Goal: Task Accomplishment & Management: Manage account settings

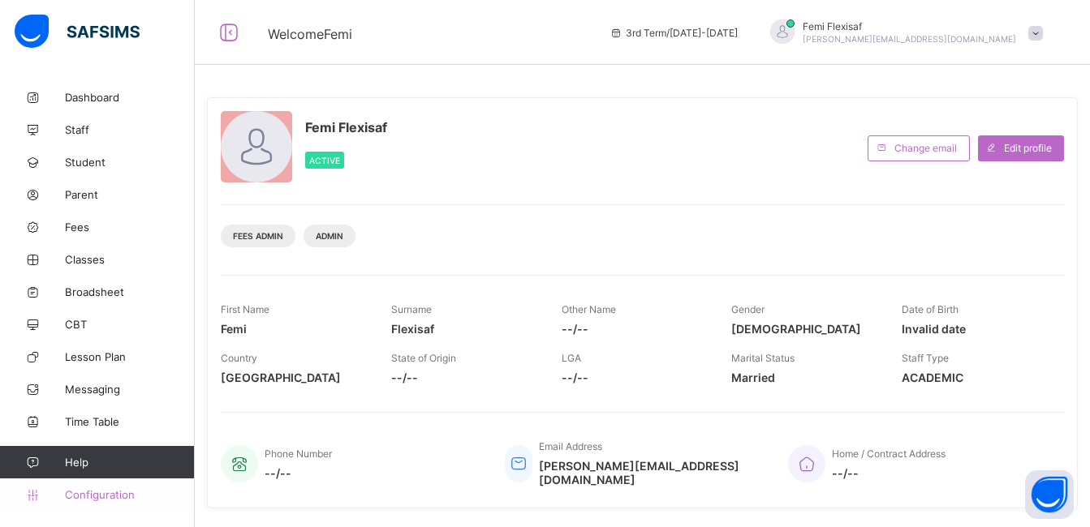
drag, startPoint x: 0, startPoint y: 0, endPoint x: 103, endPoint y: 492, distance: 502.3
click at [103, 492] on span "Configuration" at bounding box center [129, 494] width 129 height 13
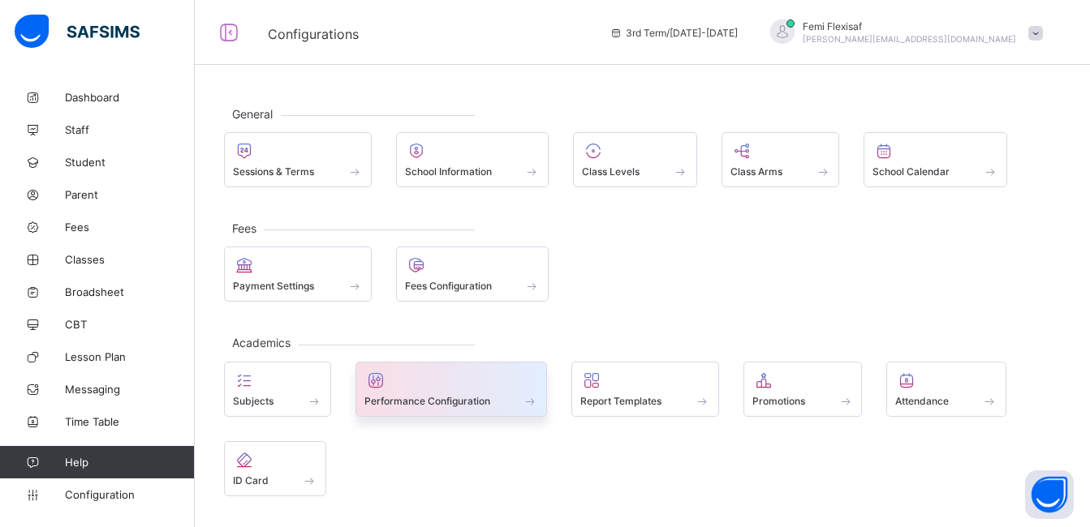
click at [428, 391] on span at bounding box center [451, 392] width 174 height 4
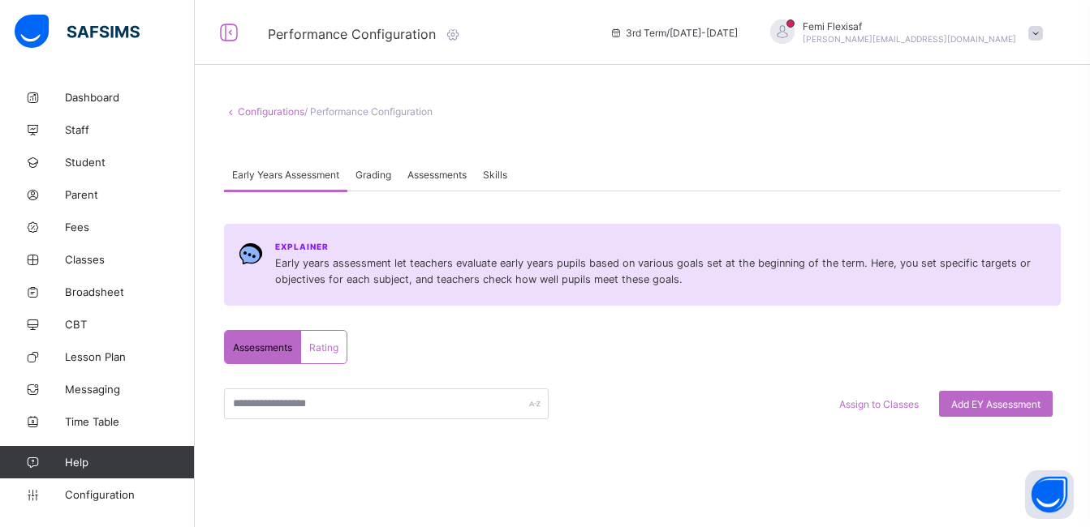
click at [432, 175] on span "Assessments" at bounding box center [436, 175] width 59 height 12
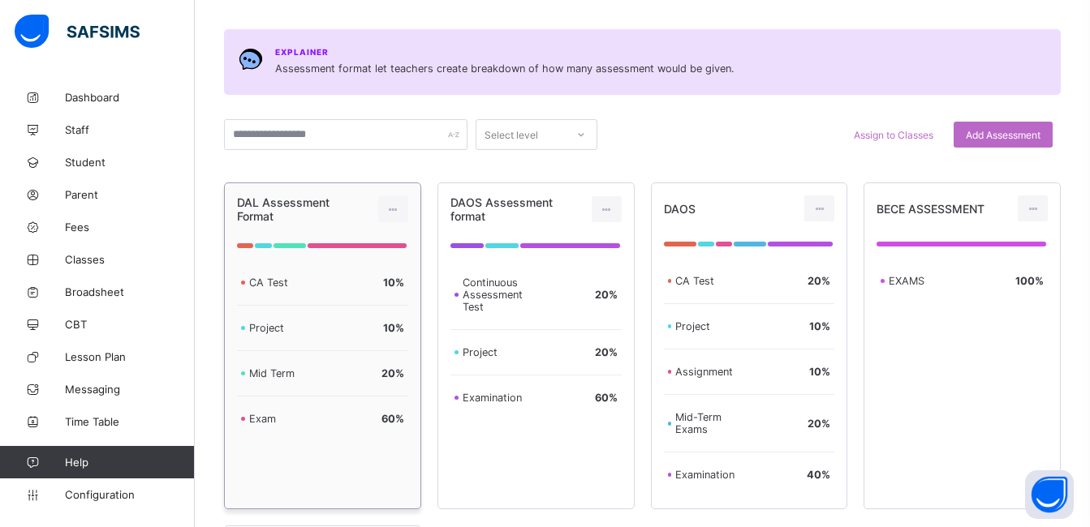
scroll to position [162, 0]
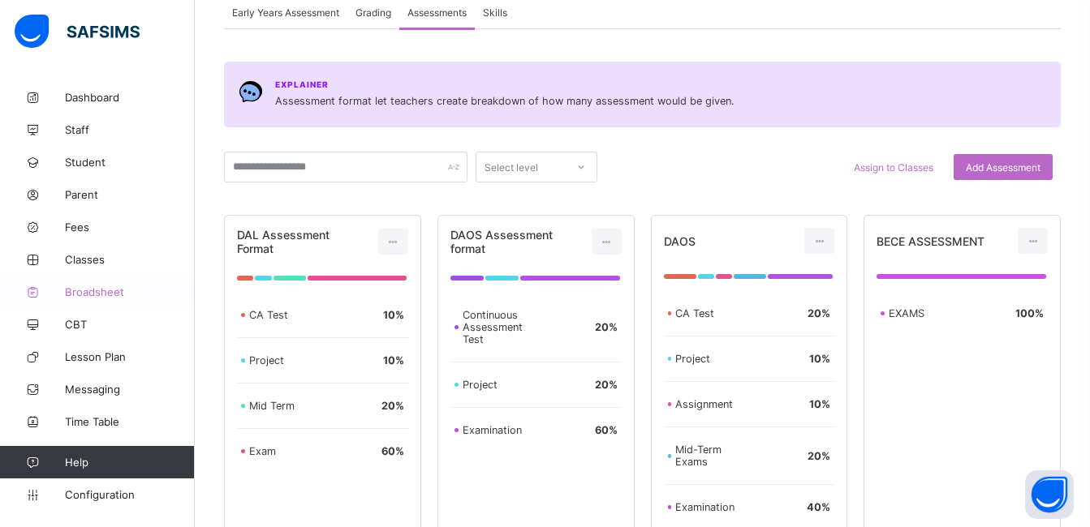
click at [101, 288] on span "Broadsheet" at bounding box center [130, 292] width 130 height 13
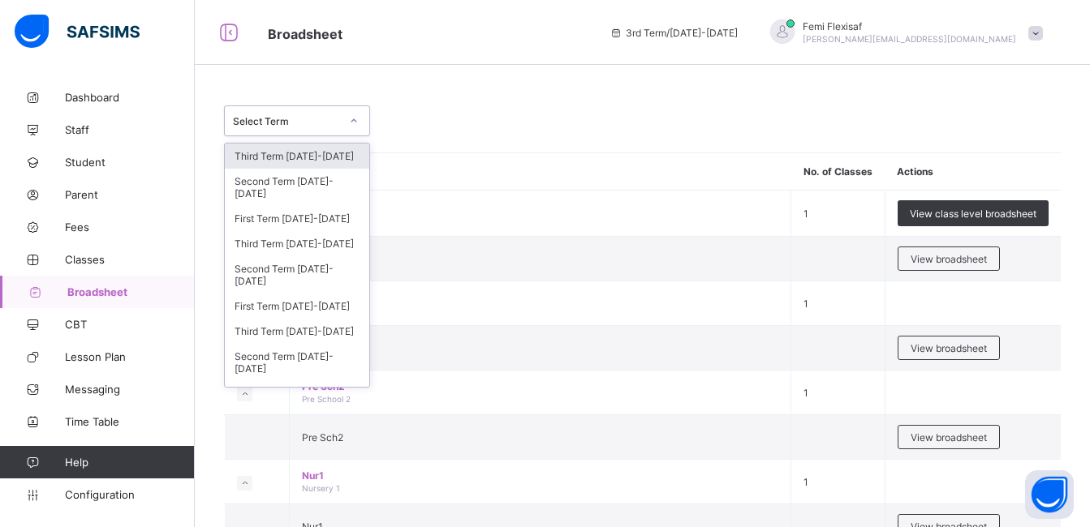
click at [317, 122] on div "Select Term" at bounding box center [286, 121] width 107 height 12
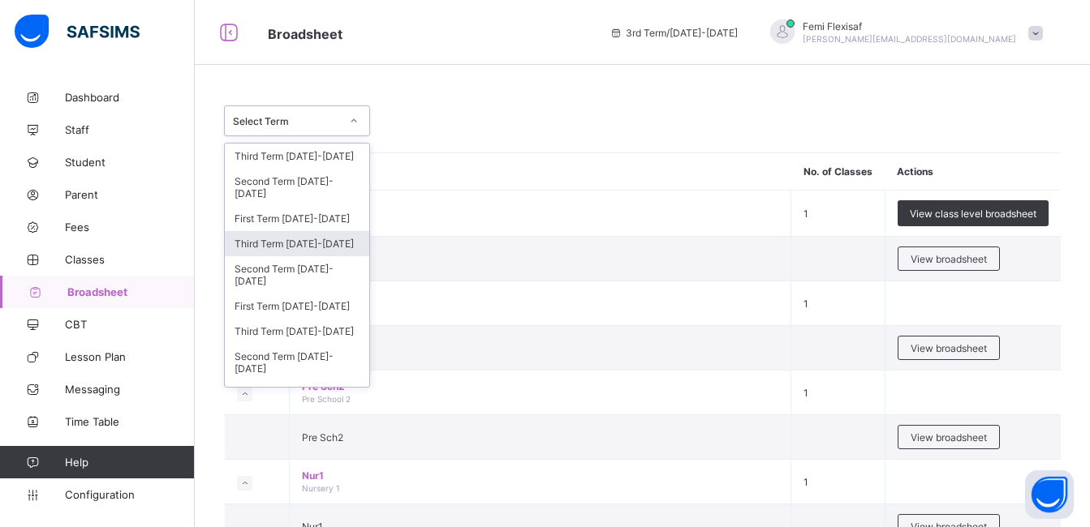
click at [283, 247] on div "Third Term 2023-2024" at bounding box center [297, 243] width 144 height 25
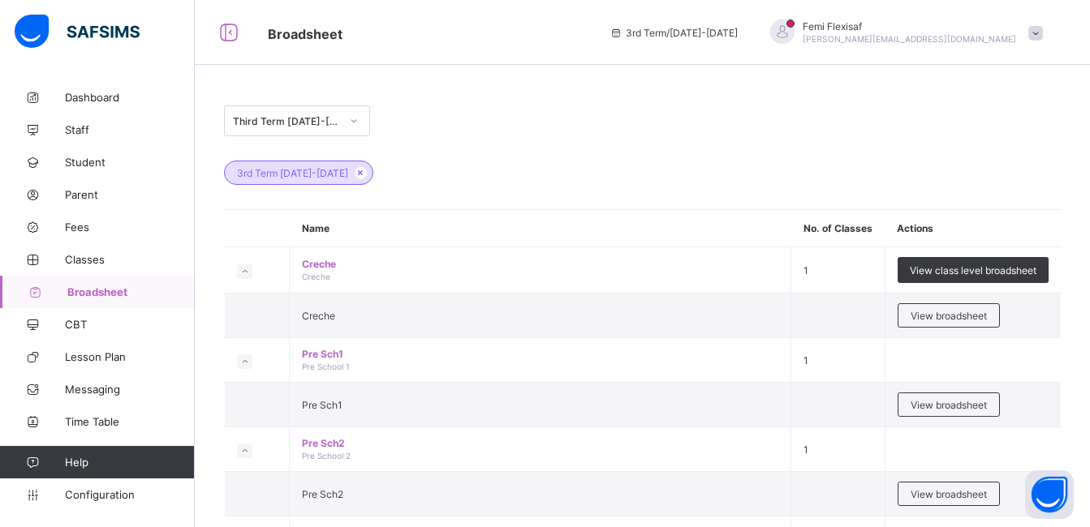
click at [552, 110] on div "Third Term 2023-2024" at bounding box center [642, 120] width 836 height 31
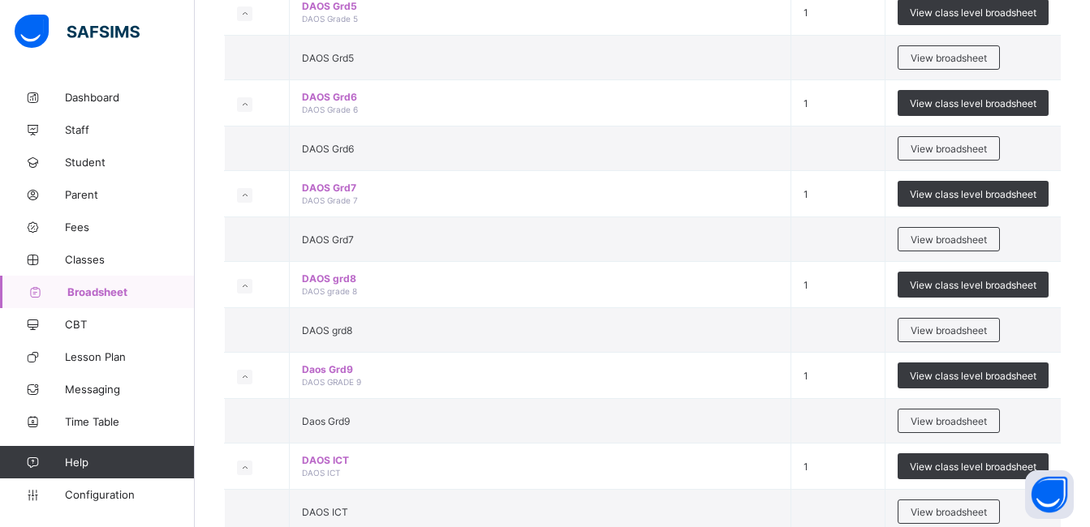
scroll to position [1915, 0]
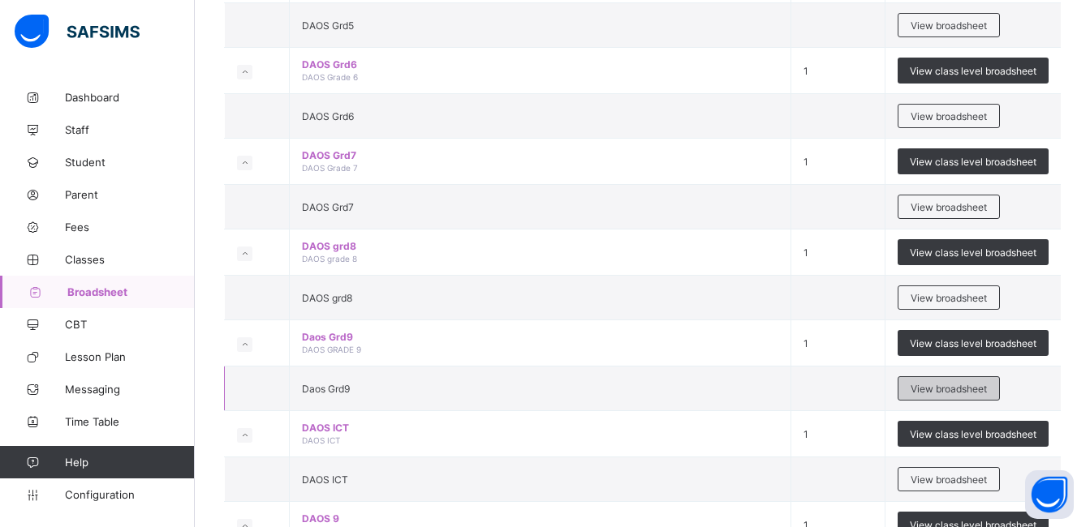
click at [936, 384] on span "View broadsheet" at bounding box center [948, 389] width 76 height 12
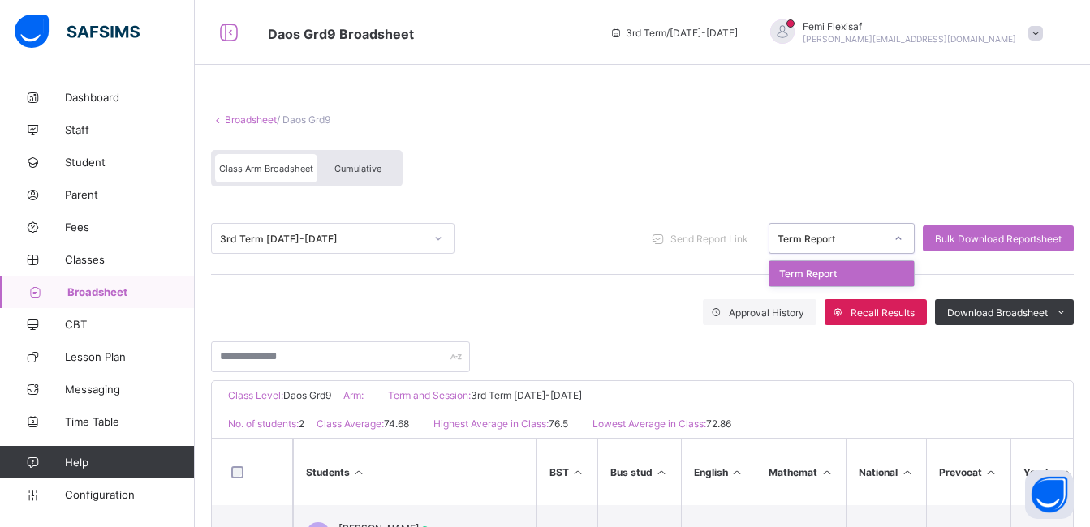
click at [811, 246] on div "Term Report" at bounding box center [826, 238] width 114 height 23
click at [608, 253] on div "3rd Term 2023-2024 Send Report Link Term Report Bulk Download Reportsheet" at bounding box center [642, 238] width 862 height 31
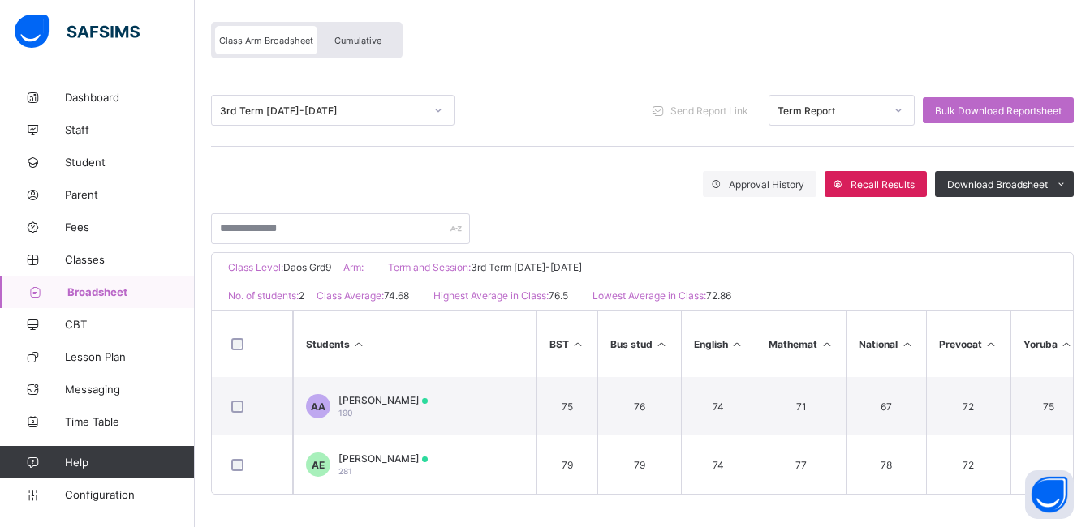
scroll to position [135, 0]
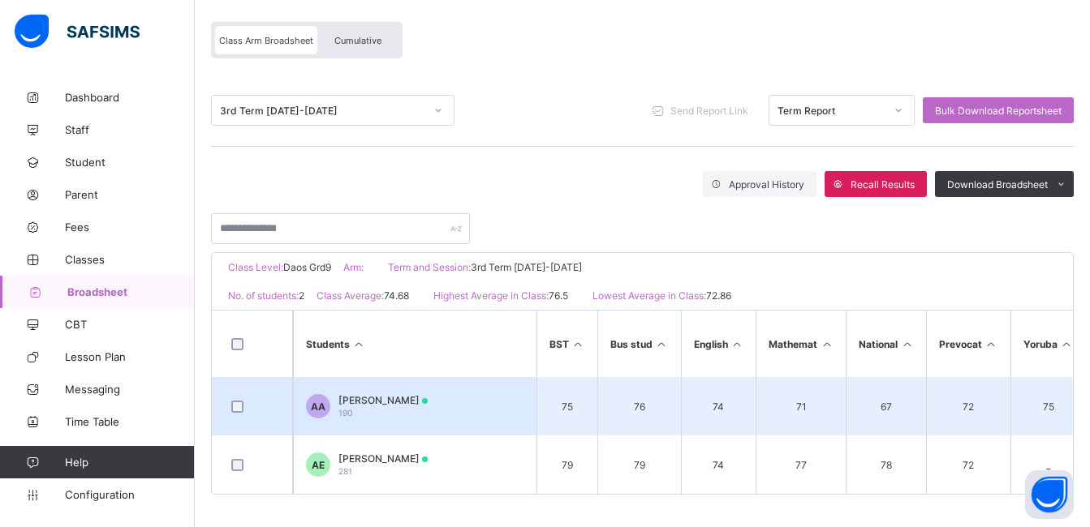
click at [381, 407] on div "Abdullah Al-amin Ajani 190" at bounding box center [382, 406] width 89 height 24
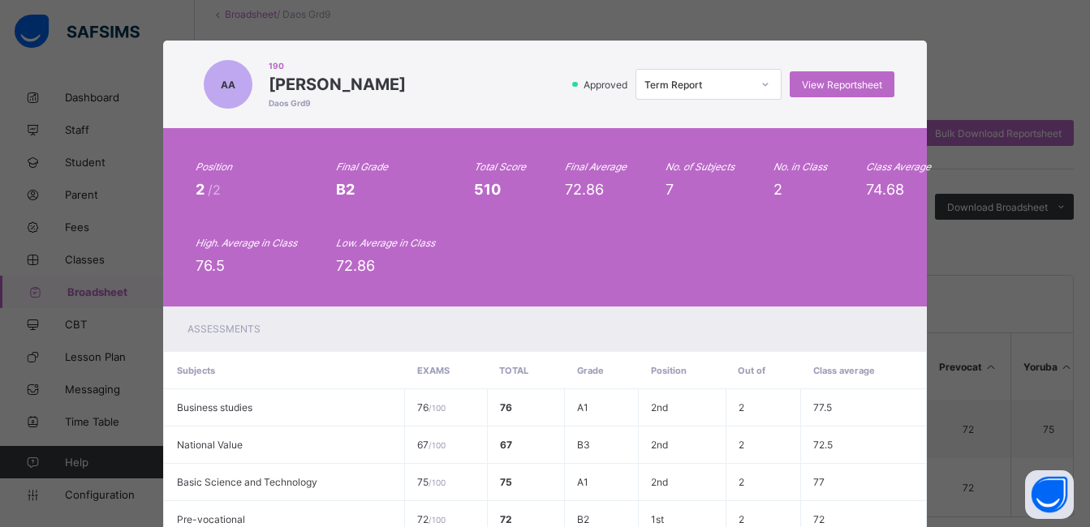
scroll to position [102, 0]
click at [670, 256] on div "Position 2 /2 Final Grade B2 Total Score 510 Final Average 72.86 No. of Subject…" at bounding box center [545, 218] width 698 height 114
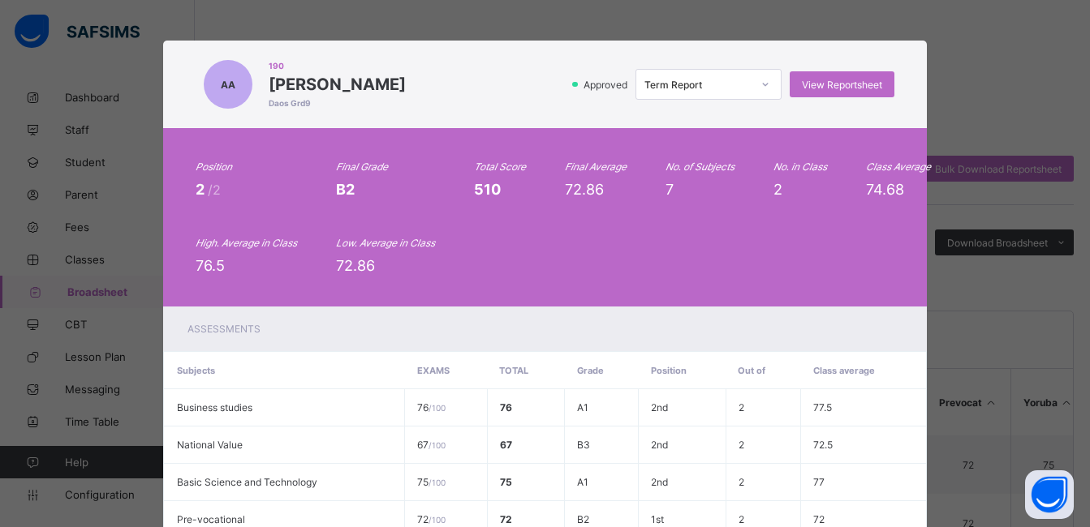
scroll to position [37, 0]
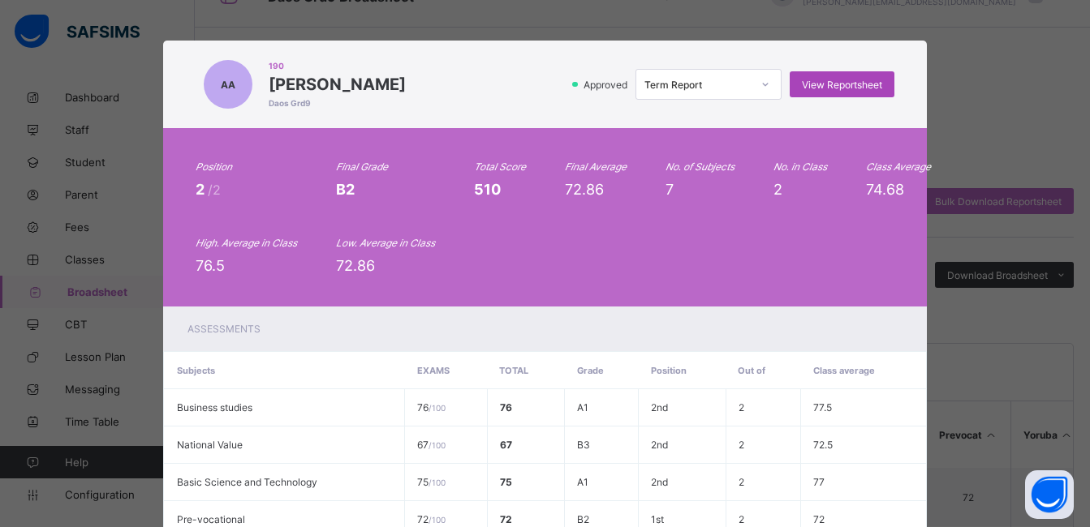
click at [802, 83] on span "View Reportsheet" at bounding box center [842, 85] width 80 height 12
click at [607, 287] on div "Position 2 /2 Final Grade B2 Total Score 510 Final Average 72.86 No. of Subject…" at bounding box center [544, 217] width 763 height 178
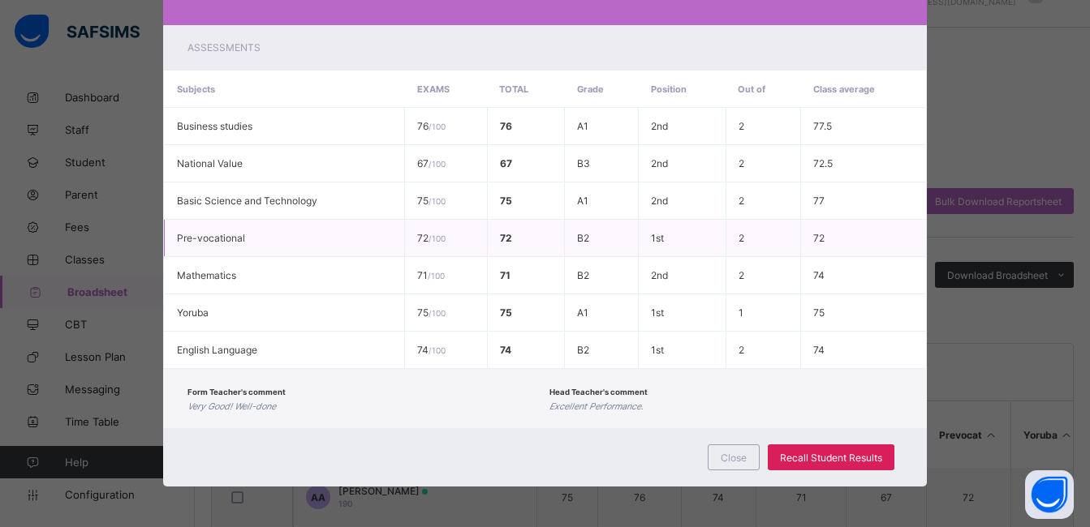
scroll to position [135, 0]
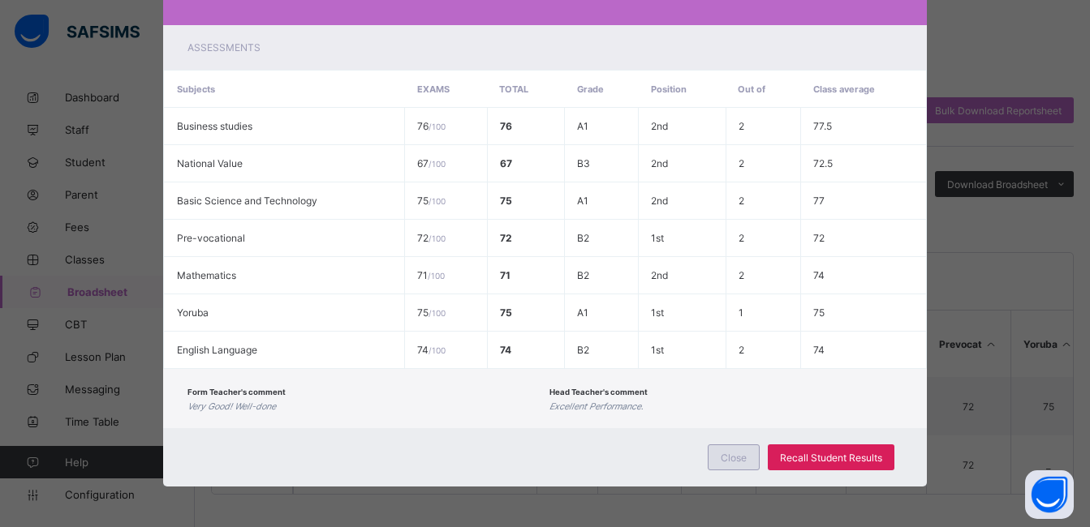
click at [733, 461] on span "Close" at bounding box center [733, 458] width 26 height 12
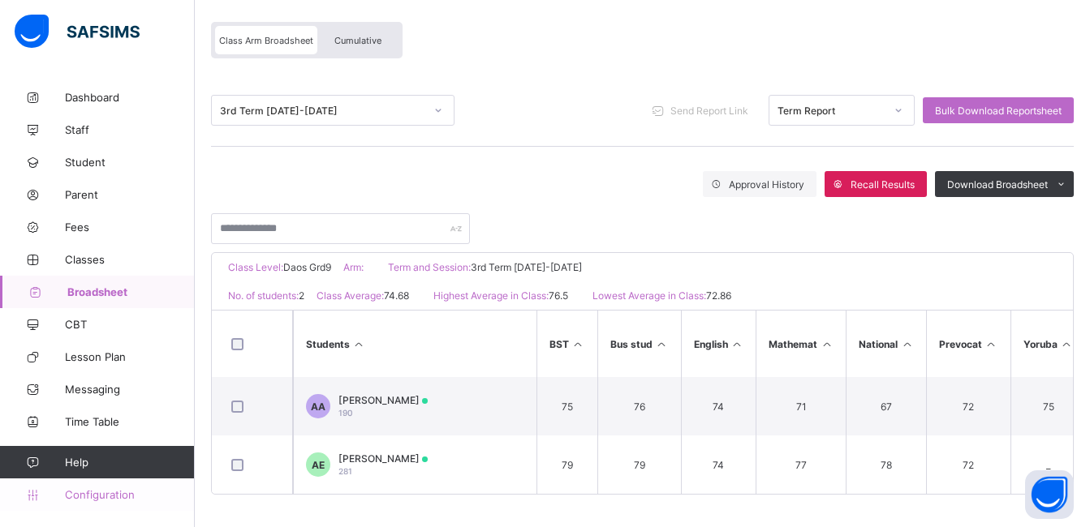
click at [94, 497] on span "Configuration" at bounding box center [129, 494] width 129 height 13
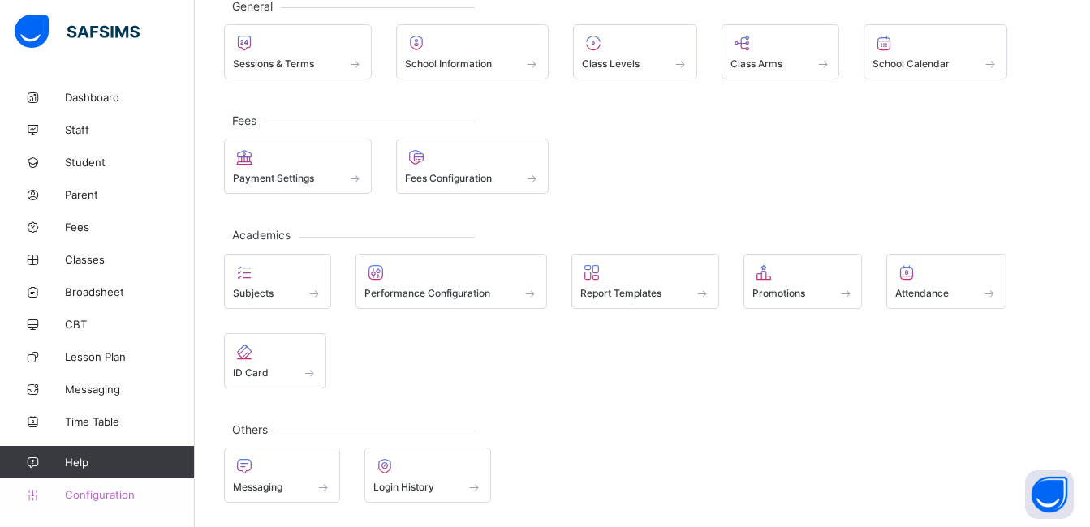
scroll to position [108, 0]
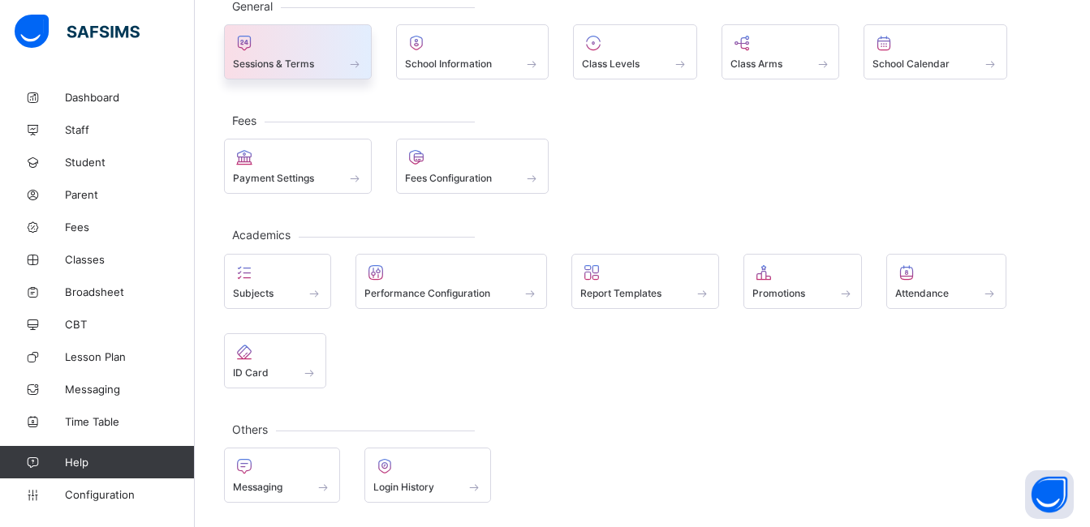
click at [261, 57] on div "Sessions & Terms" at bounding box center [298, 64] width 130 height 14
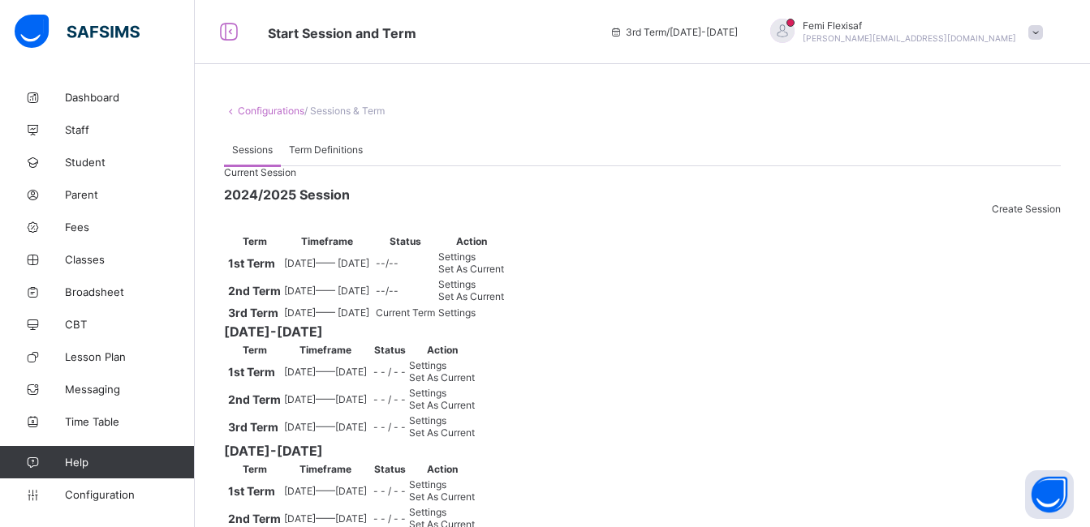
scroll to position [135, 0]
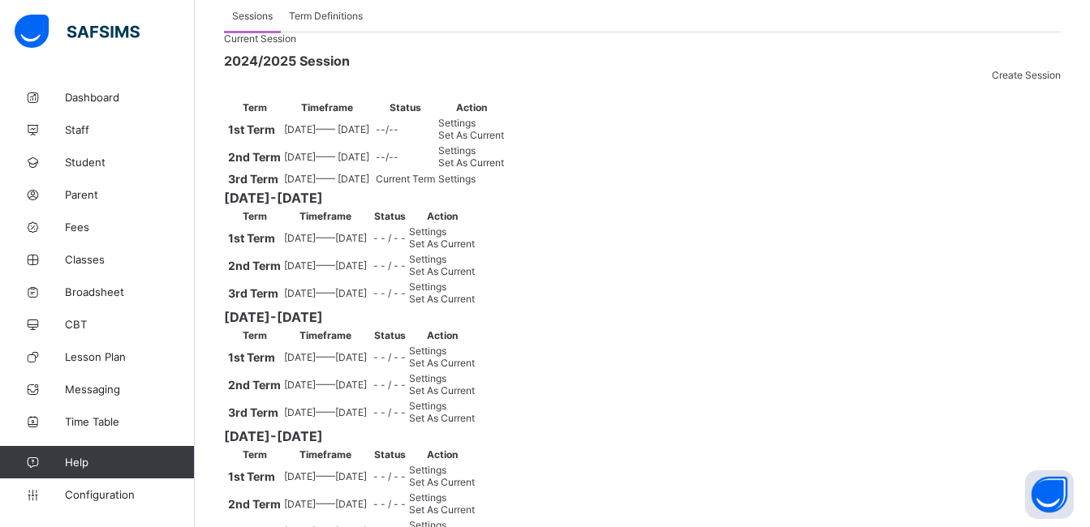
click at [475, 185] on span "Settings" at bounding box center [456, 179] width 37 height 12
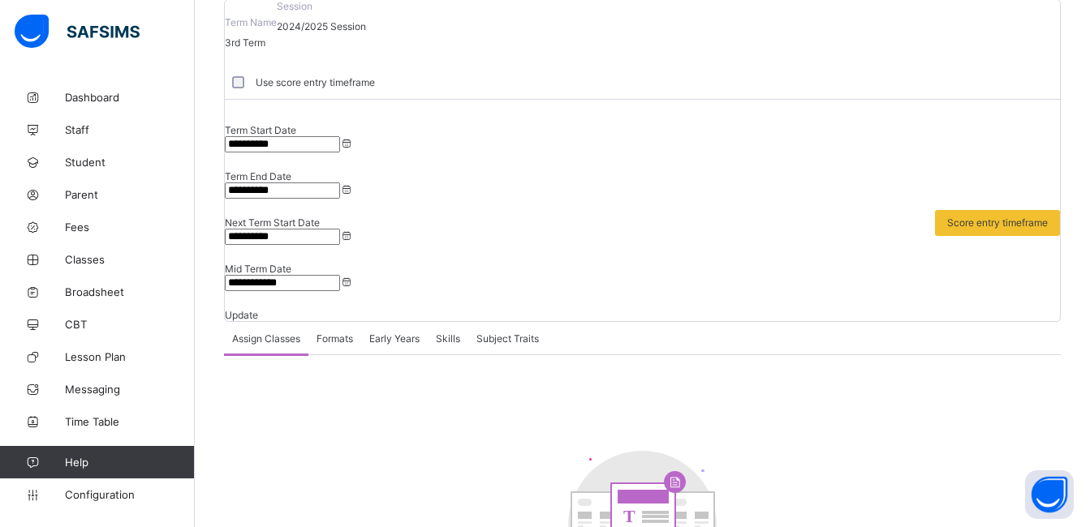
click at [339, 333] on span "Formats" at bounding box center [334, 339] width 37 height 12
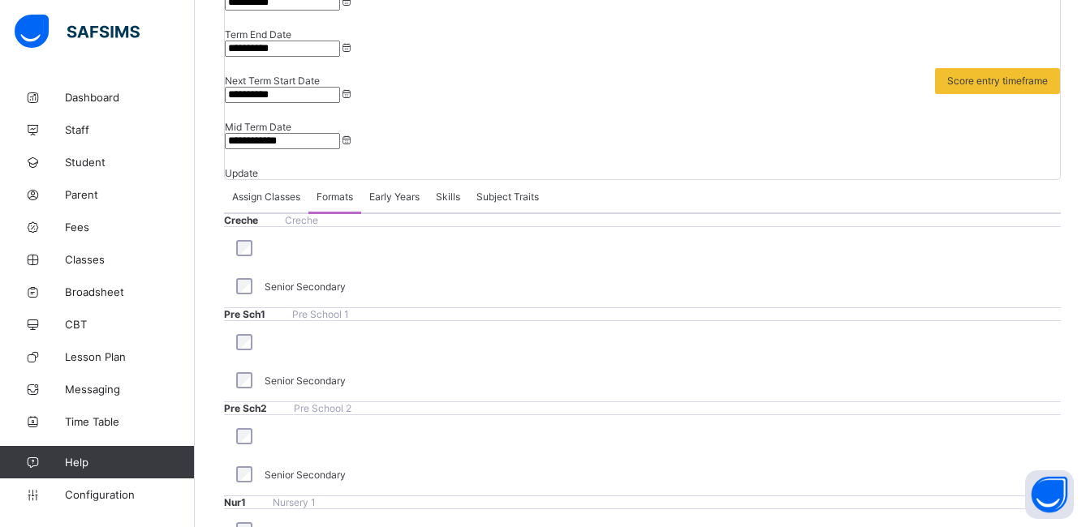
scroll to position [183, 0]
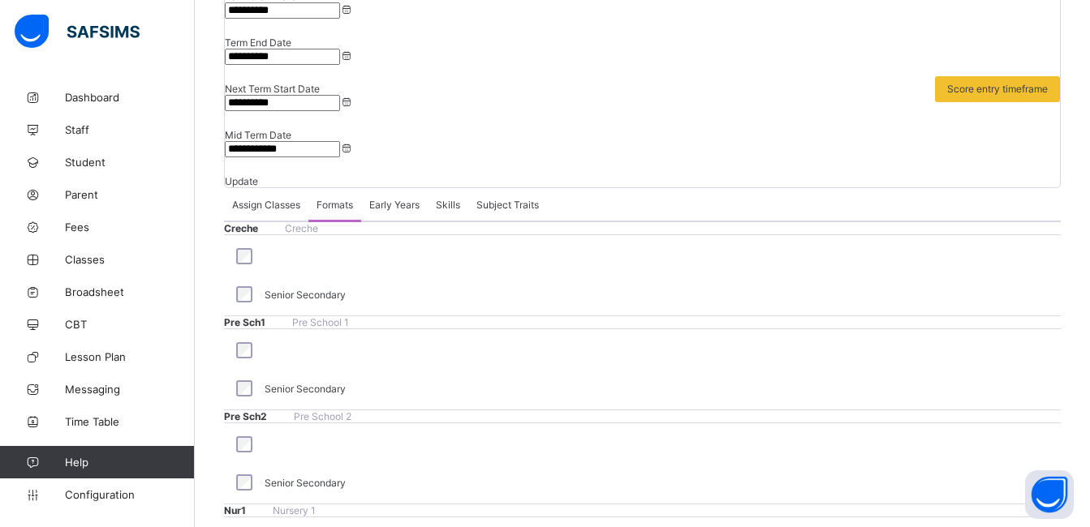
scroll to position [266, 0]
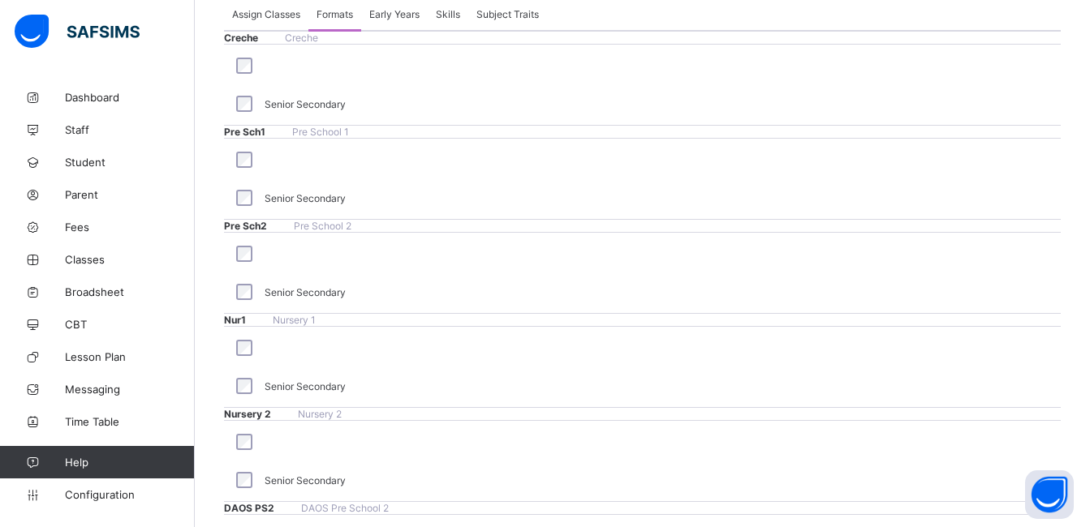
scroll to position [161, 0]
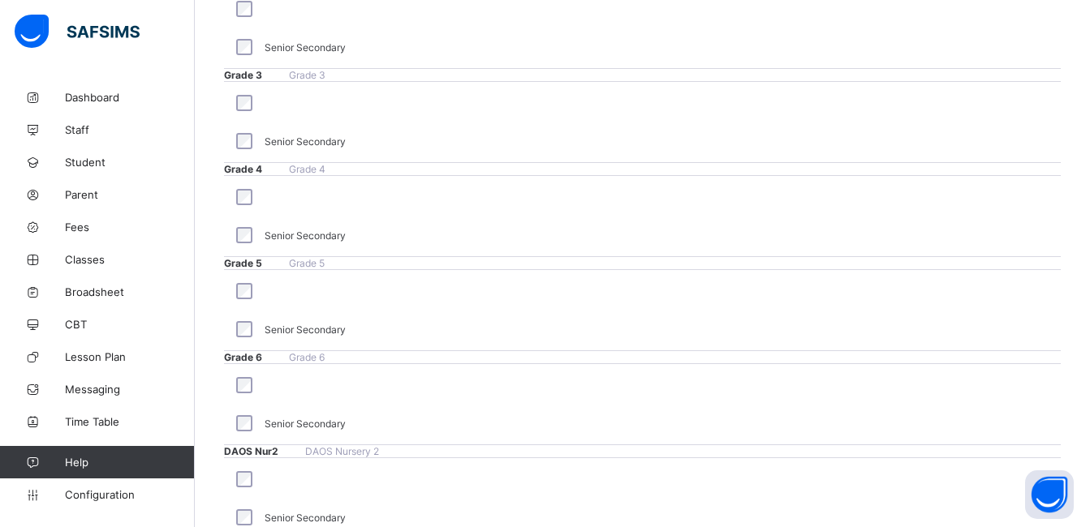
scroll to position [1377, 0]
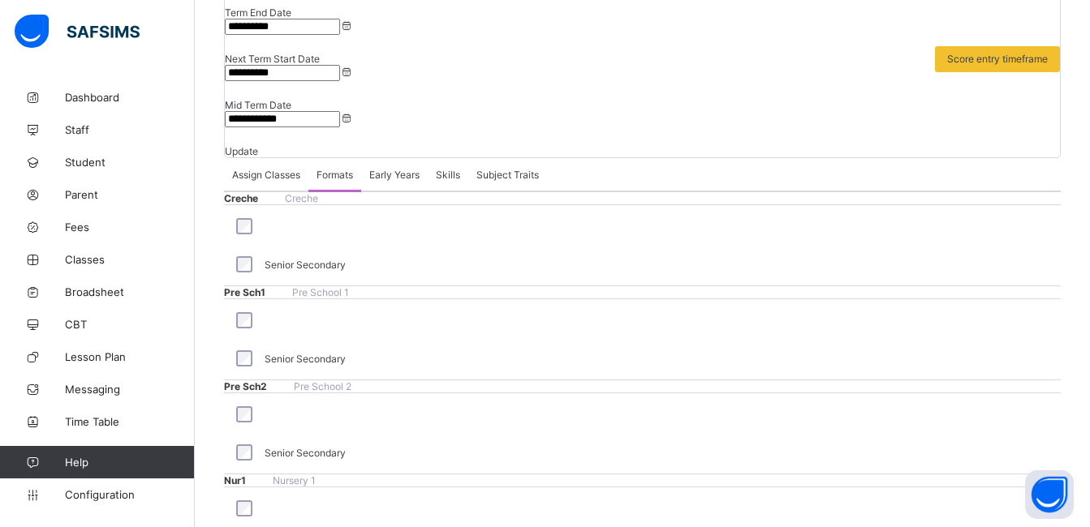
scroll to position [266, 0]
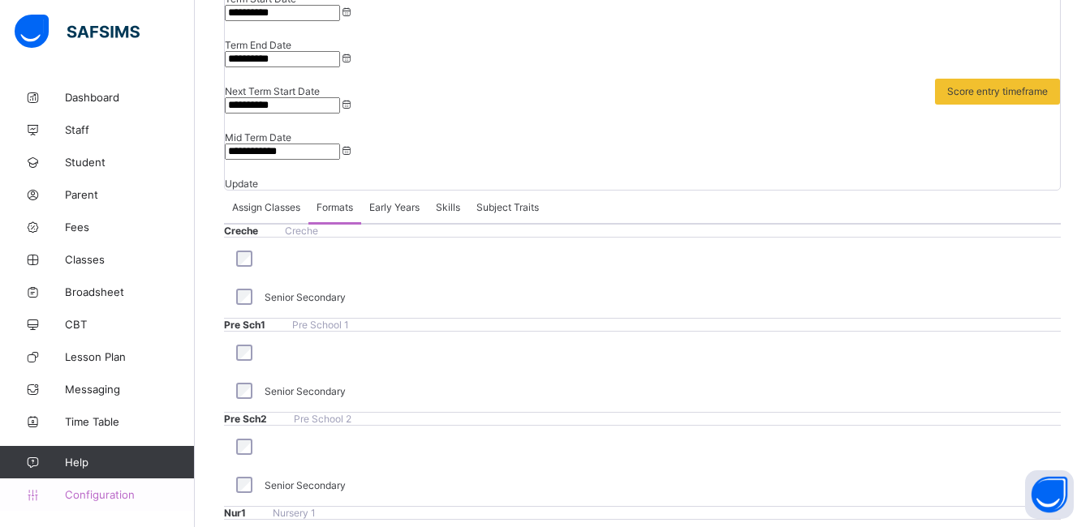
click at [109, 497] on span "Configuration" at bounding box center [129, 494] width 129 height 13
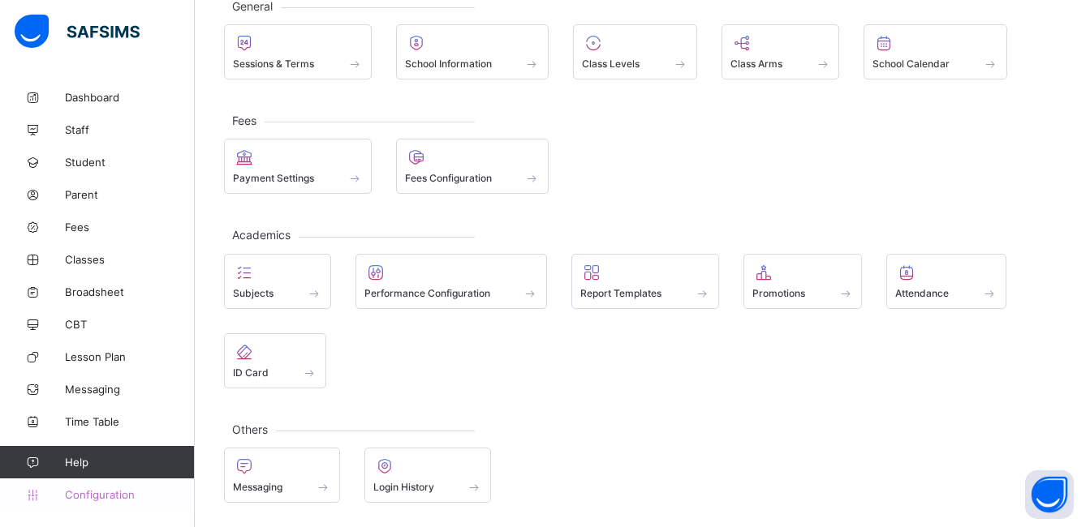
scroll to position [108, 0]
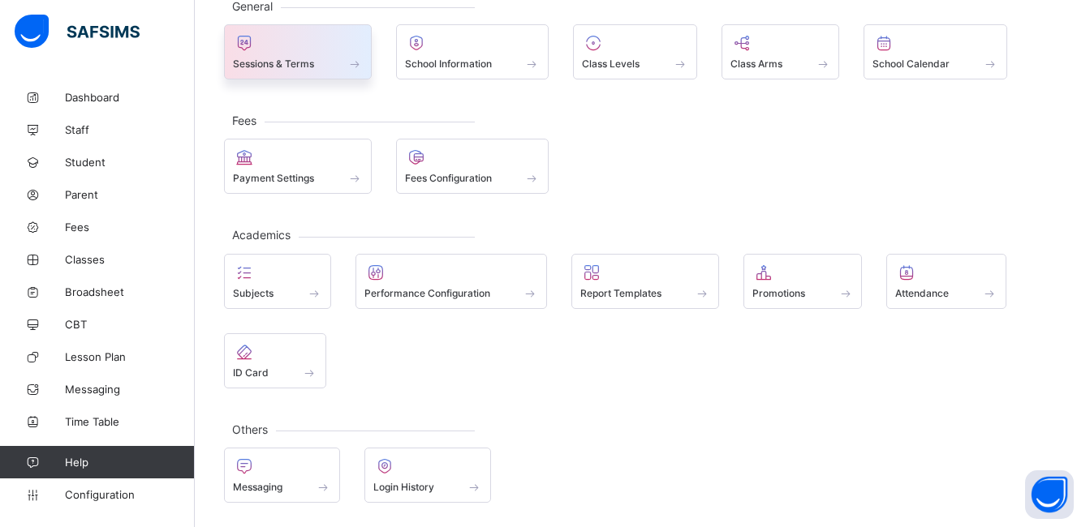
click at [282, 47] on div at bounding box center [298, 42] width 130 height 19
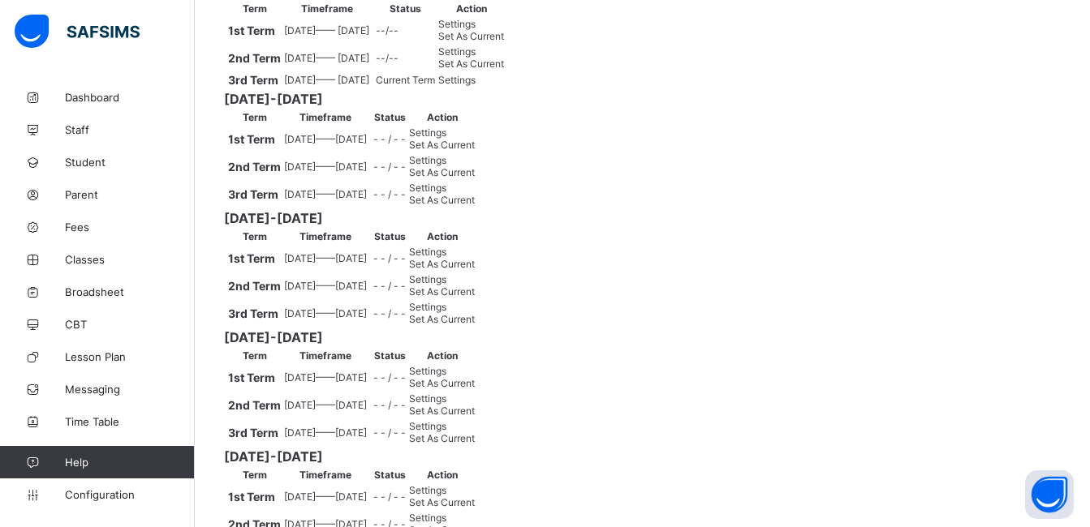
scroll to position [363, 0]
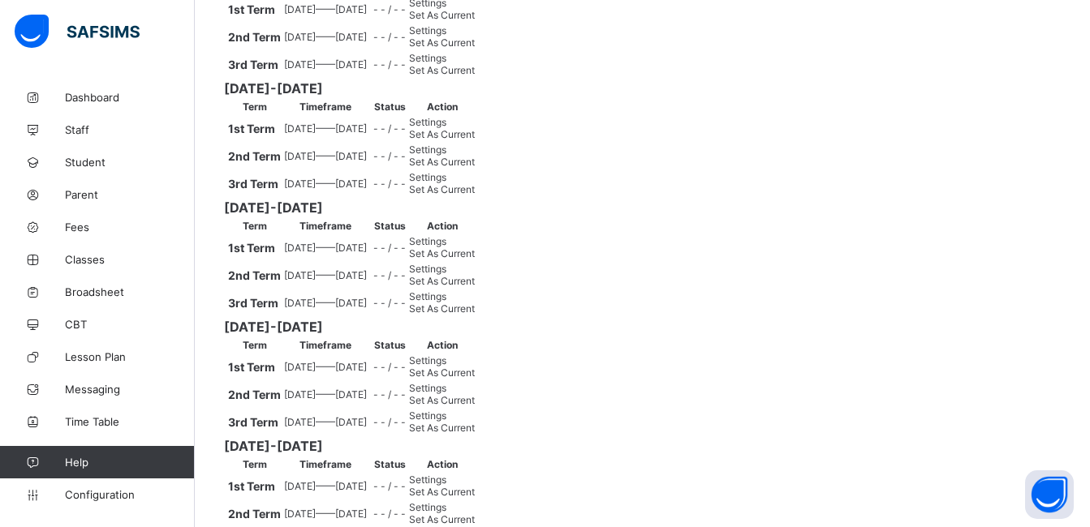
click at [475, 76] on span "Set As Current" at bounding box center [442, 70] width 66 height 12
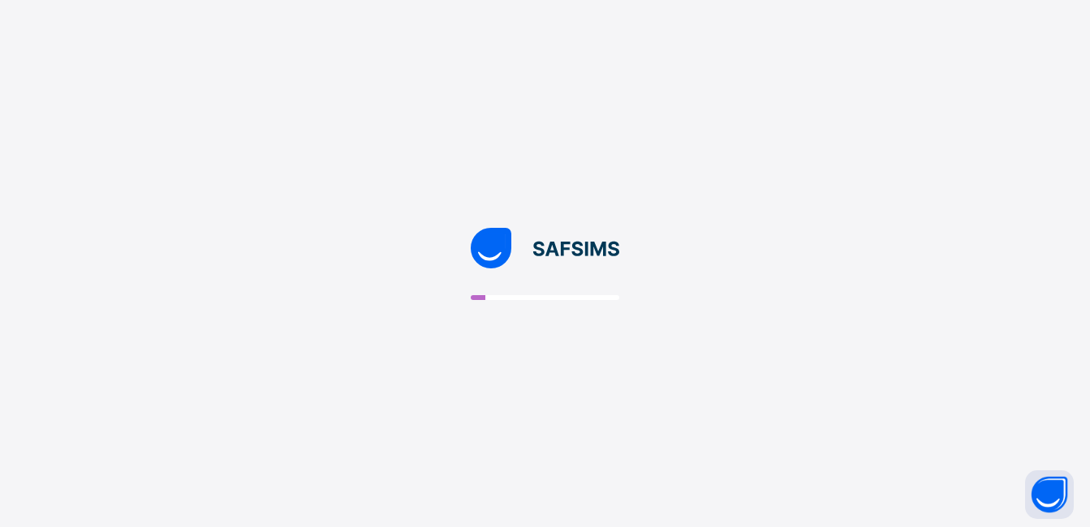
scroll to position [0, 0]
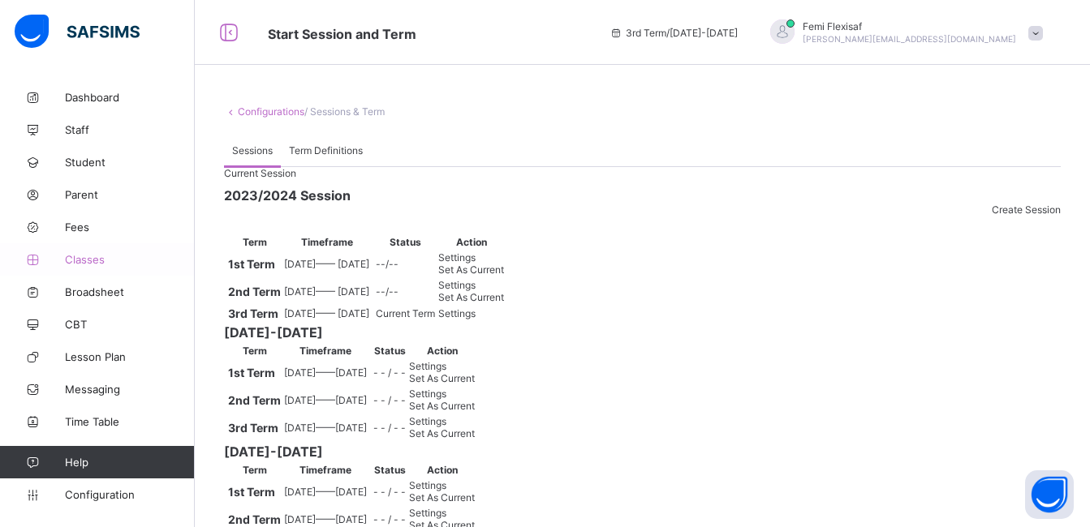
click at [81, 254] on span "Classes" at bounding box center [130, 259] width 130 height 13
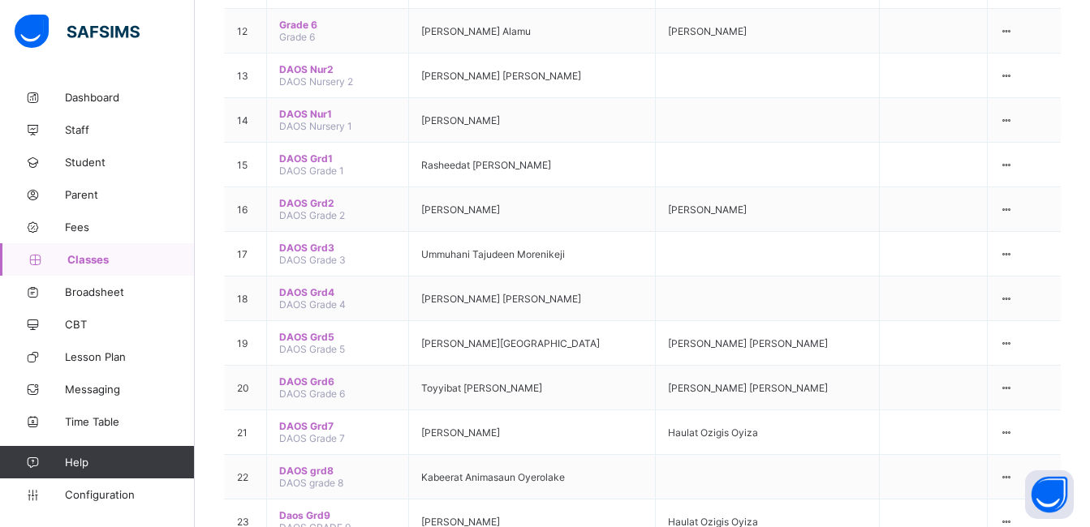
scroll to position [941, 0]
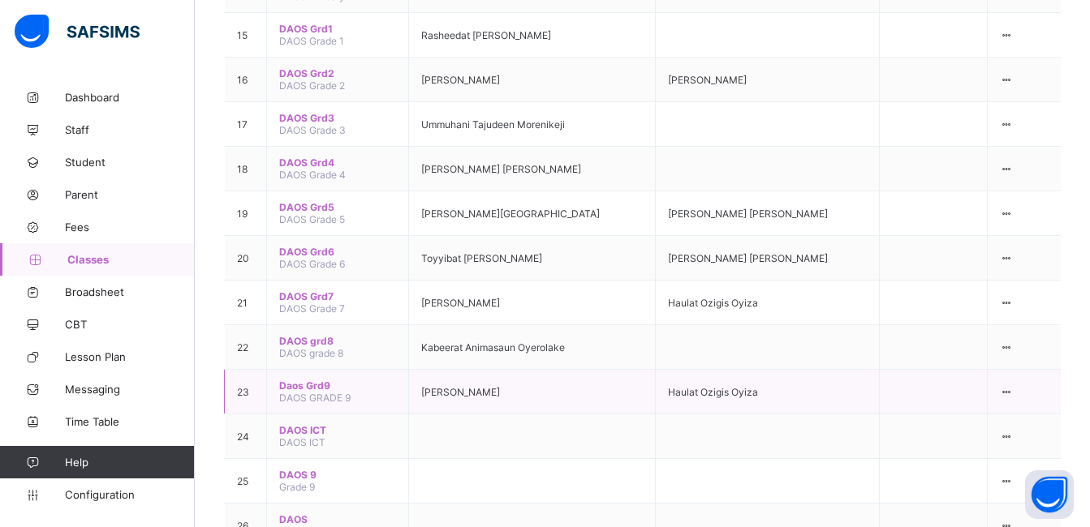
click at [298, 380] on span "Daos Grd9" at bounding box center [337, 386] width 117 height 12
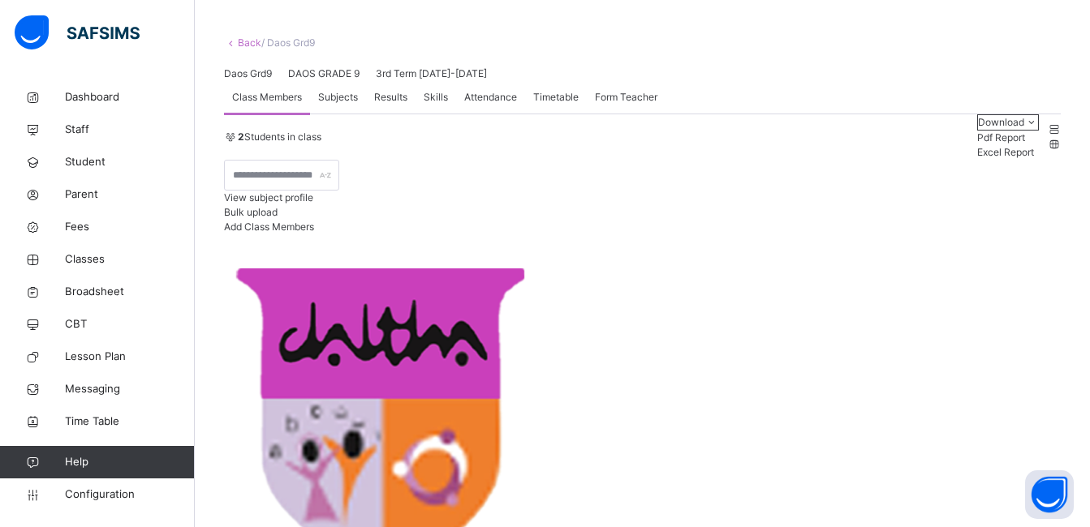
scroll to position [97, 0]
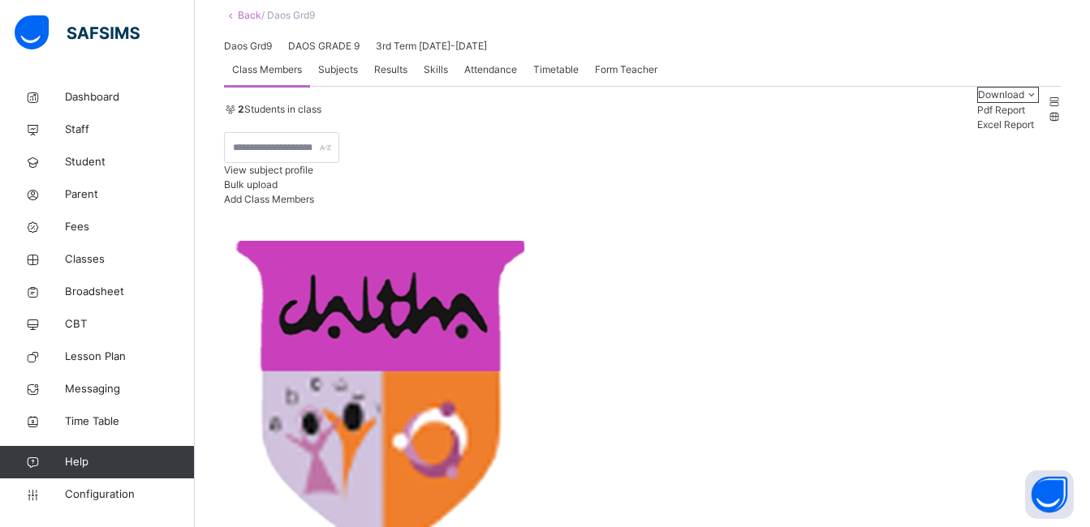
click at [334, 77] on span "Subjects" at bounding box center [338, 69] width 40 height 15
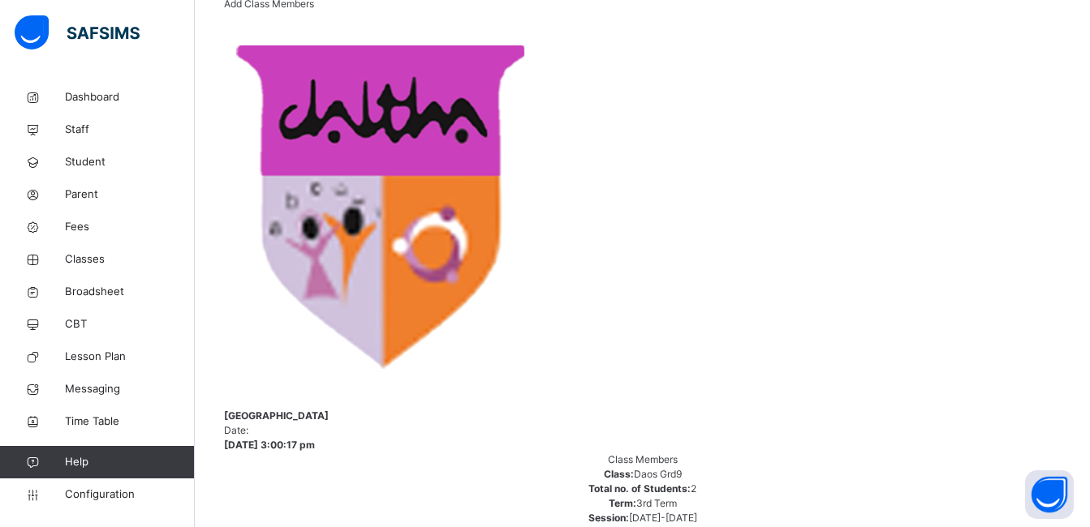
scroll to position [325, 0]
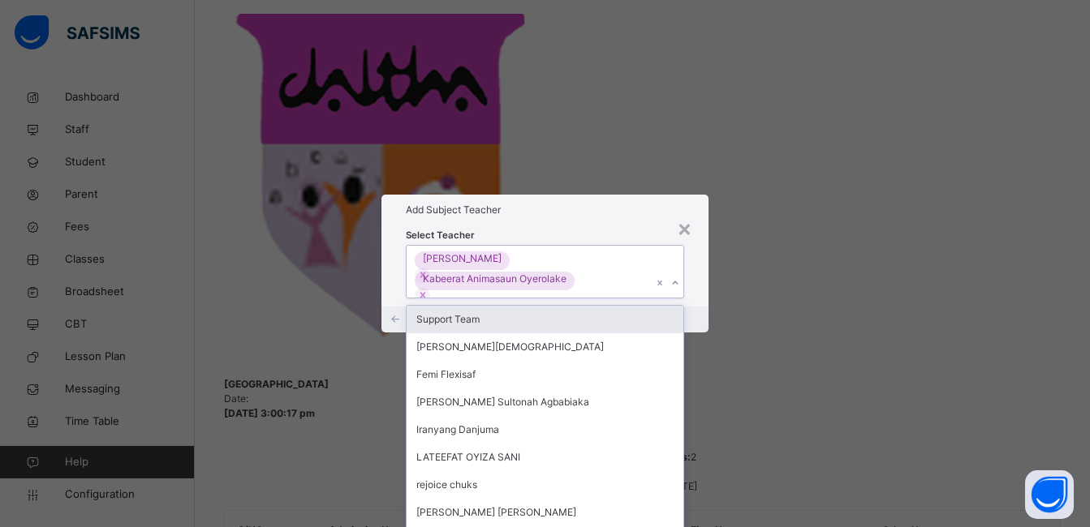
click at [595, 246] on div "Lateefat Oderinde-Gbadamosi Kabeerat Animasaun Oyerolake" at bounding box center [529, 272] width 246 height 53
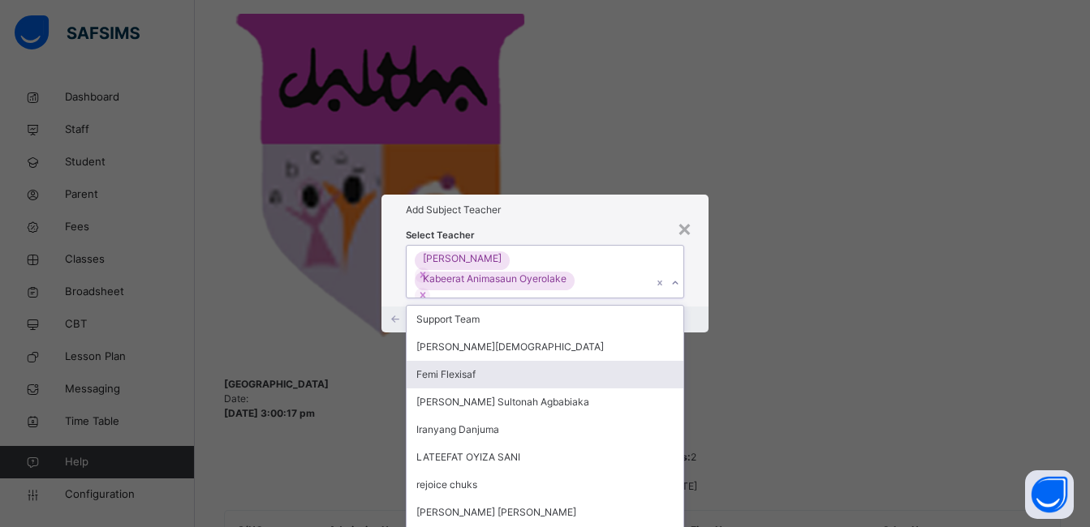
click at [429, 361] on div "Femi Flexisaf" at bounding box center [544, 375] width 277 height 28
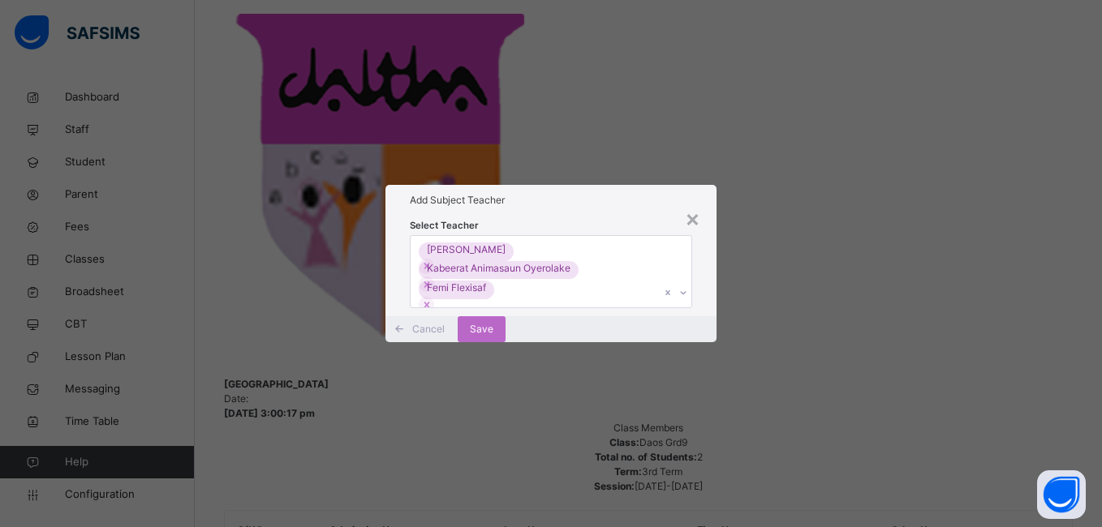
click at [556, 185] on div "Add Subject Teacher" at bounding box center [550, 200] width 330 height 31
click at [493, 337] on span "Save" at bounding box center [482, 329] width 24 height 15
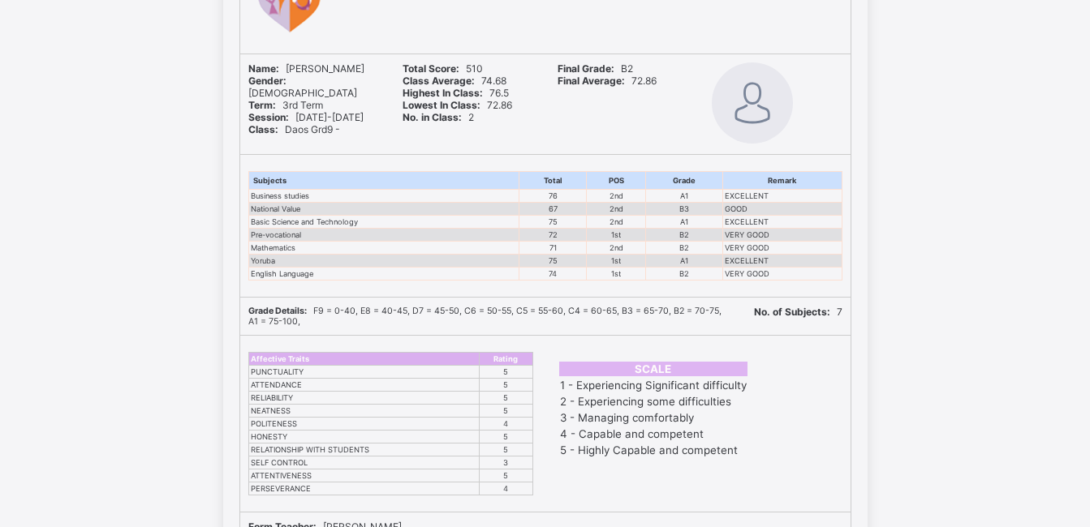
scroll to position [195, 0]
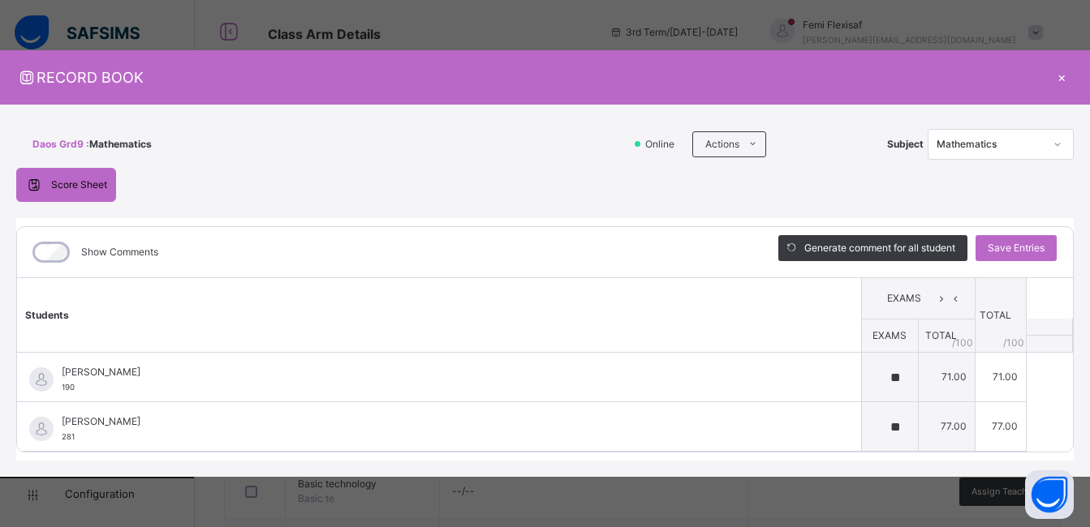
scroll to position [324, 0]
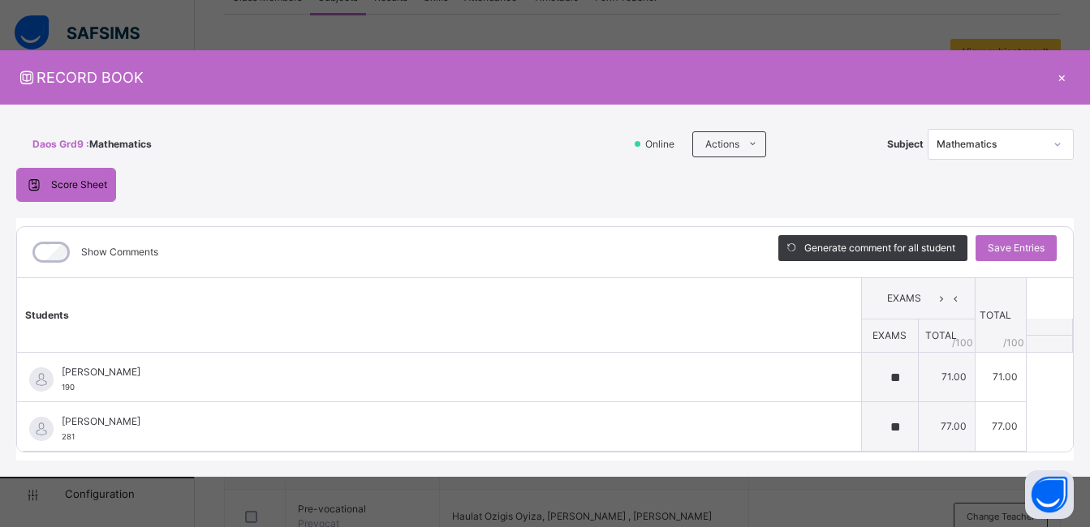
click at [1059, 74] on div "×" at bounding box center [1061, 78] width 24 height 22
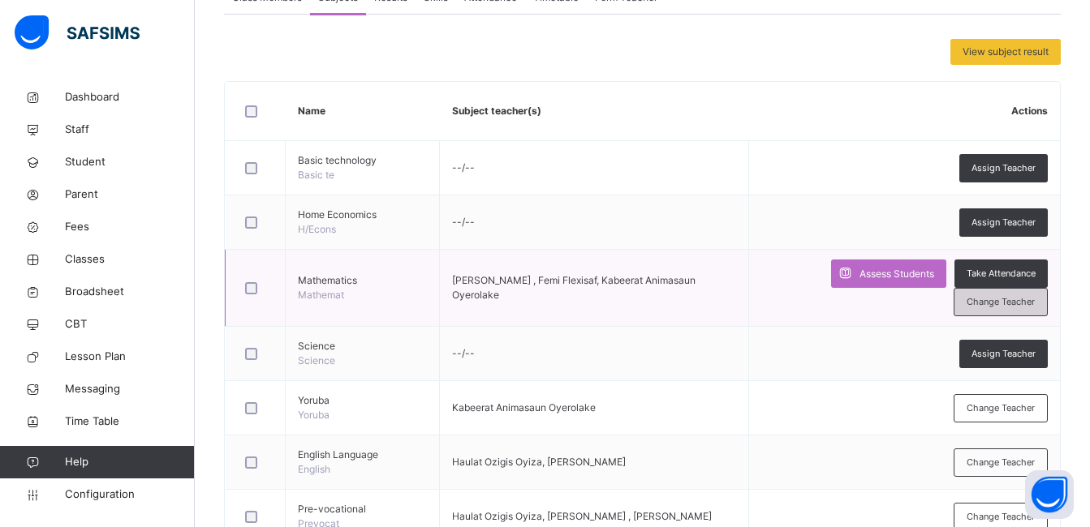
click at [1017, 303] on span "Change Teacher" at bounding box center [1000, 302] width 68 height 14
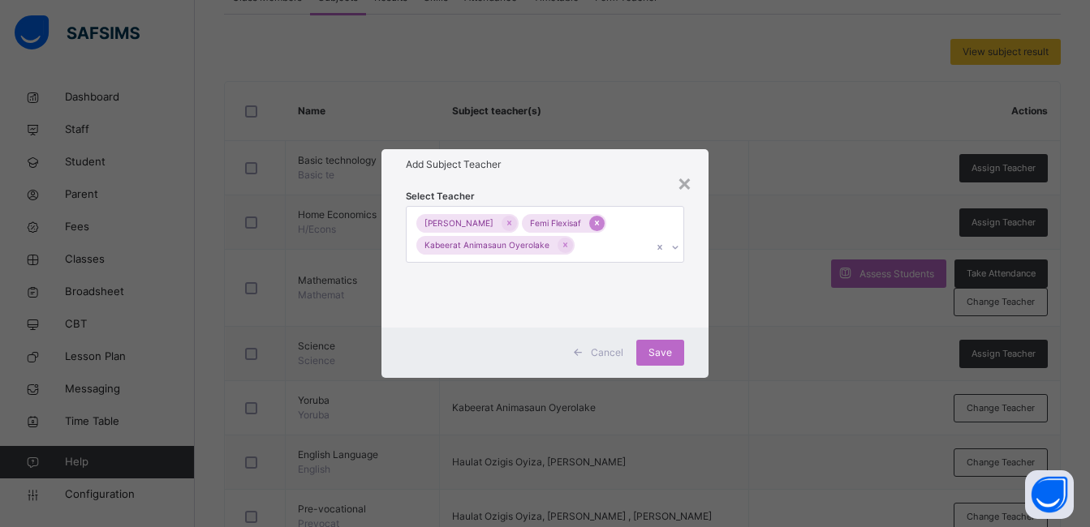
click at [592, 229] on icon at bounding box center [596, 222] width 9 height 11
click at [663, 355] on span "Save" at bounding box center [668, 353] width 24 height 15
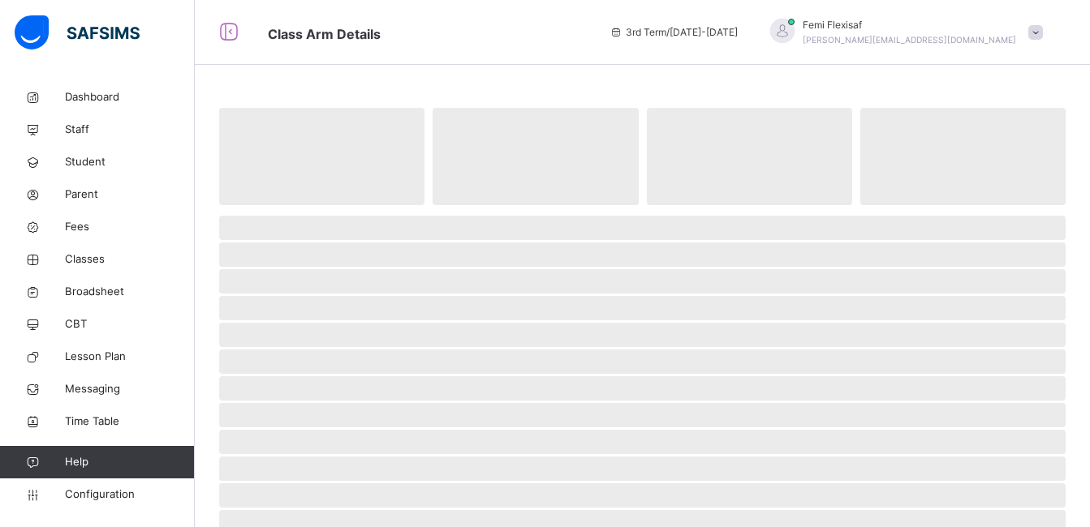
scroll to position [148, 0]
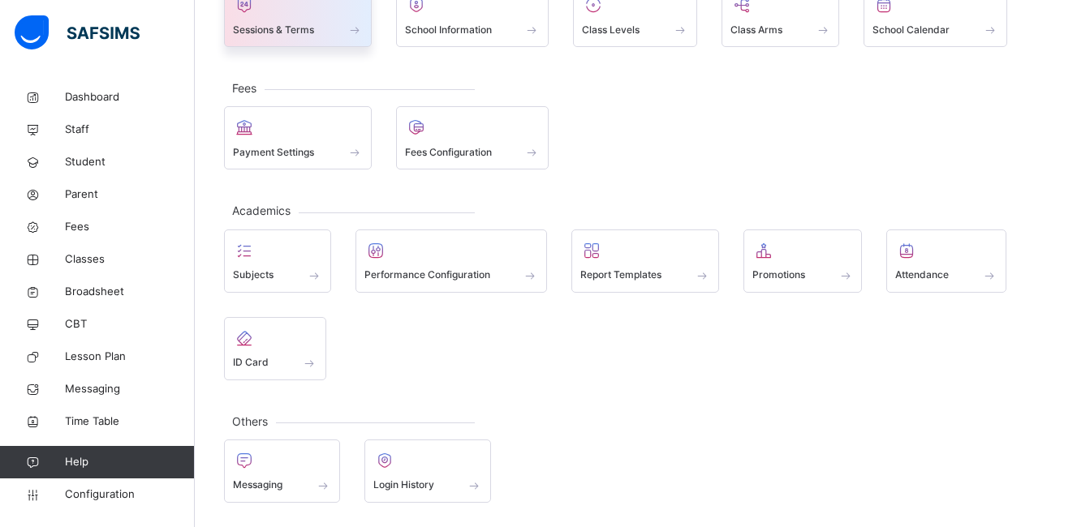
click at [293, 23] on span "Sessions & Terms" at bounding box center [273, 30] width 81 height 15
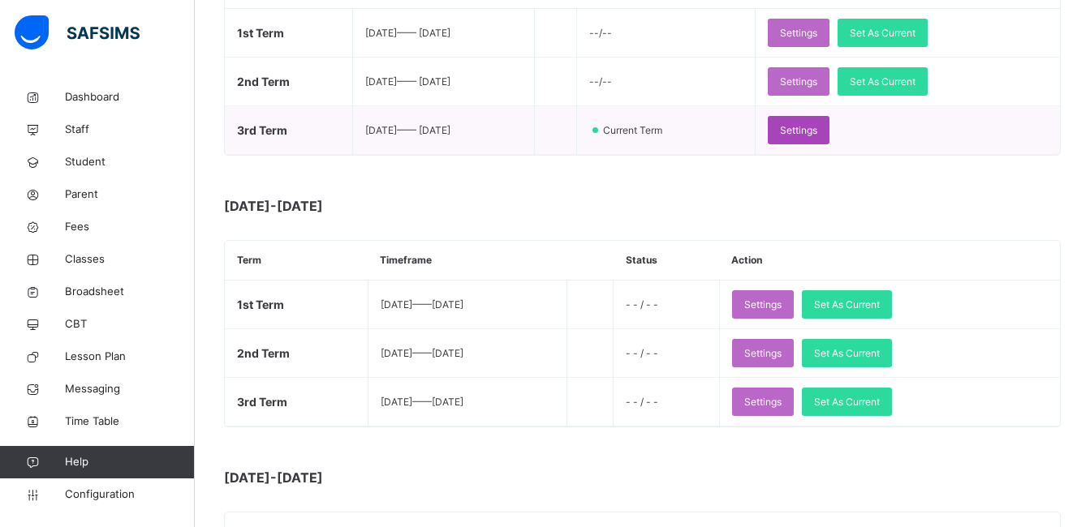
scroll to position [389, 0]
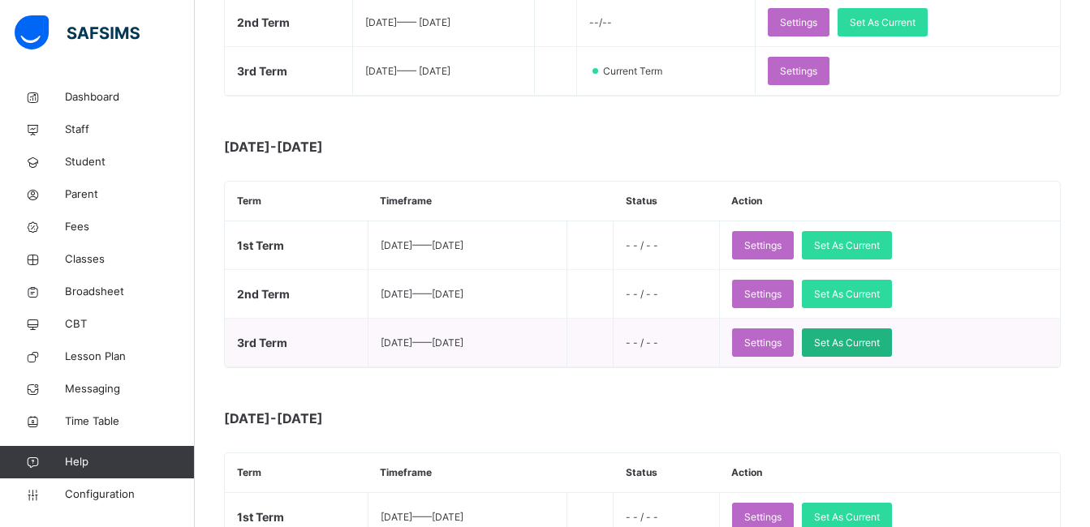
click at [879, 340] on span "Set As Current" at bounding box center [847, 343] width 66 height 15
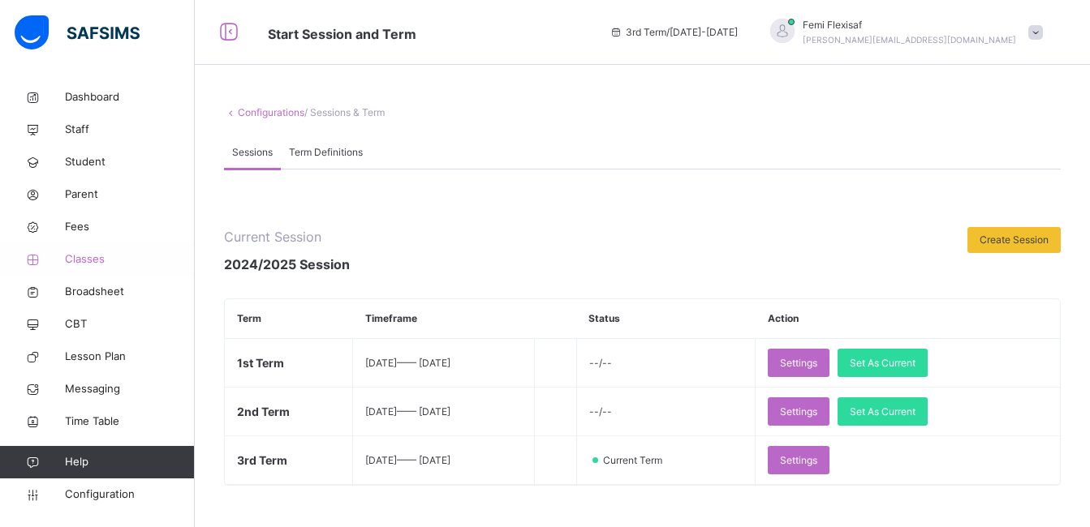
click at [80, 256] on span "Classes" at bounding box center [130, 259] width 130 height 16
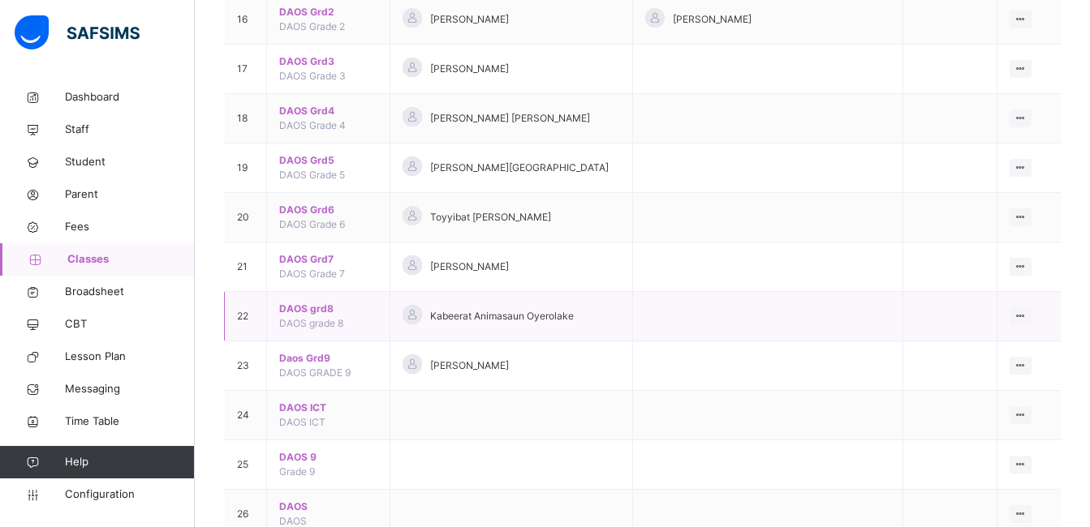
scroll to position [941, 0]
click at [303, 356] on span "Daos Grd9" at bounding box center [328, 357] width 98 height 15
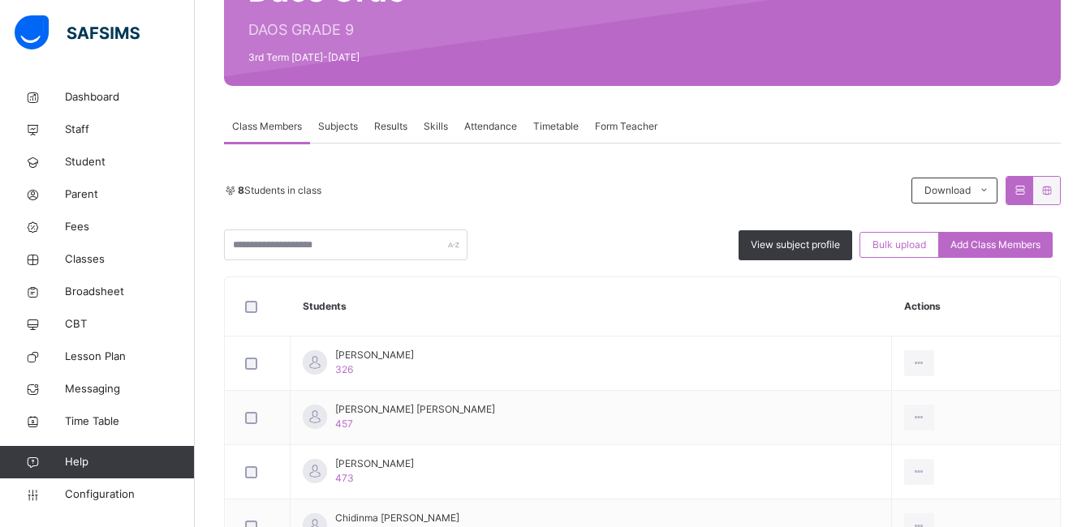
scroll to position [162, 0]
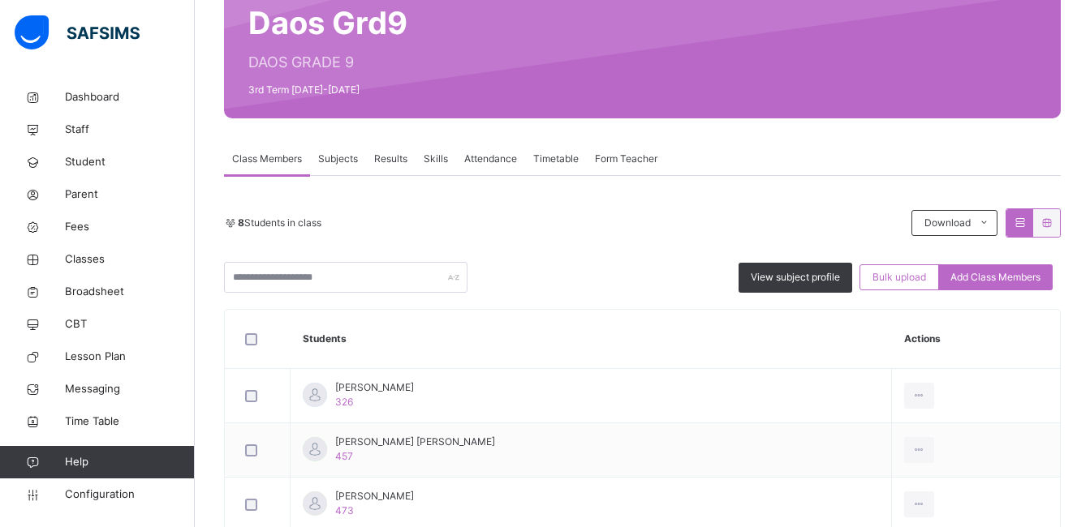
click at [335, 158] on span "Subjects" at bounding box center [338, 159] width 40 height 15
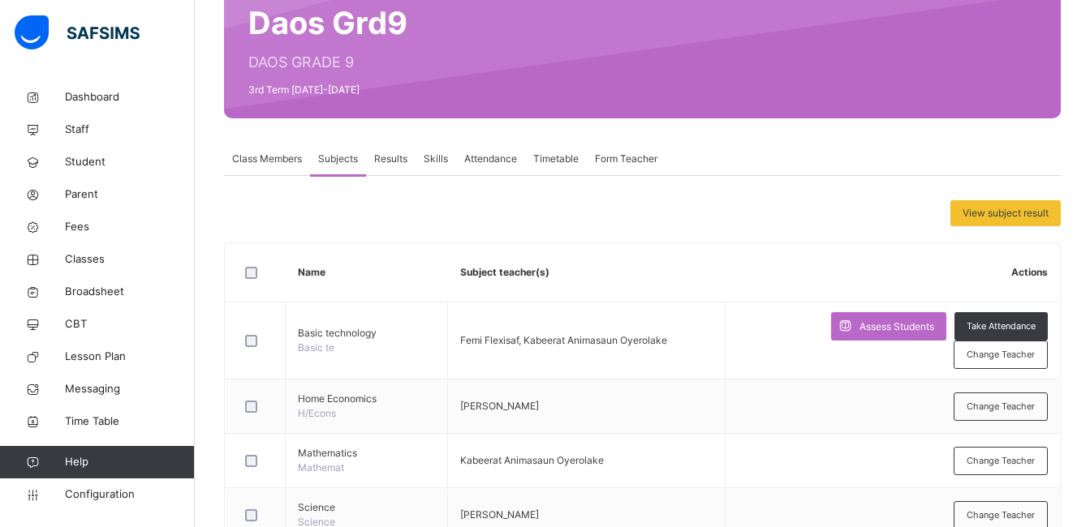
scroll to position [195, 0]
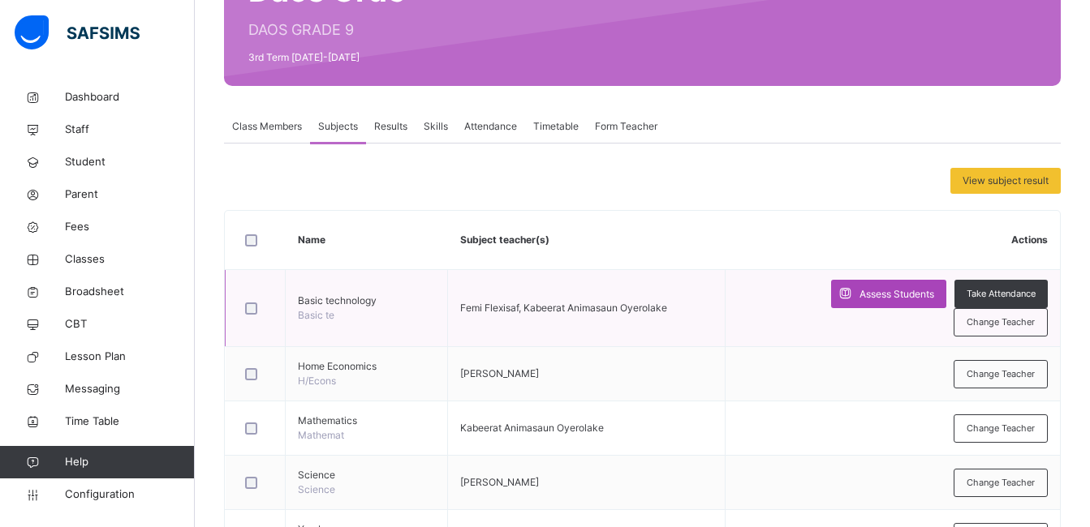
click at [879, 297] on span "Assess Students" at bounding box center [896, 294] width 75 height 15
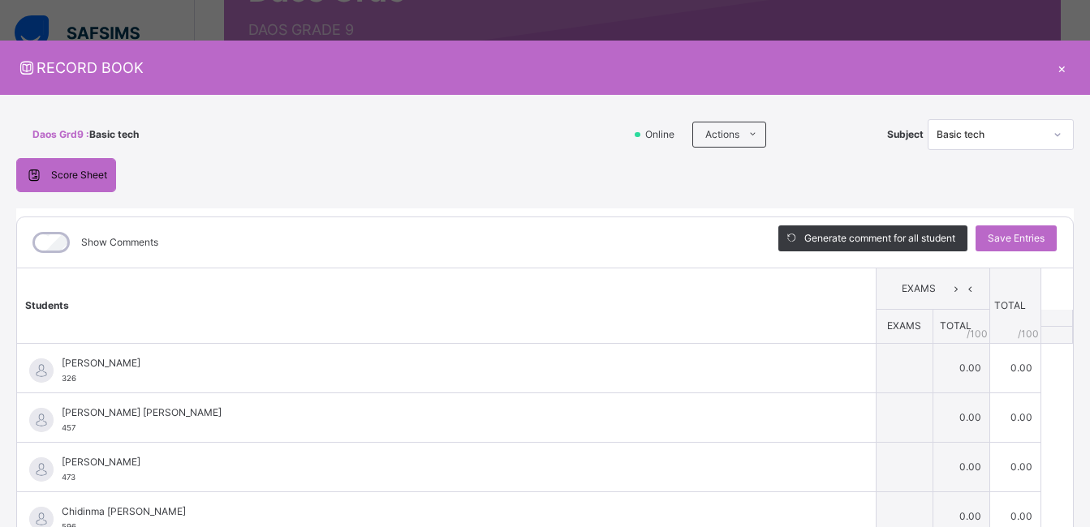
click at [1054, 68] on div "×" at bounding box center [1061, 68] width 24 height 22
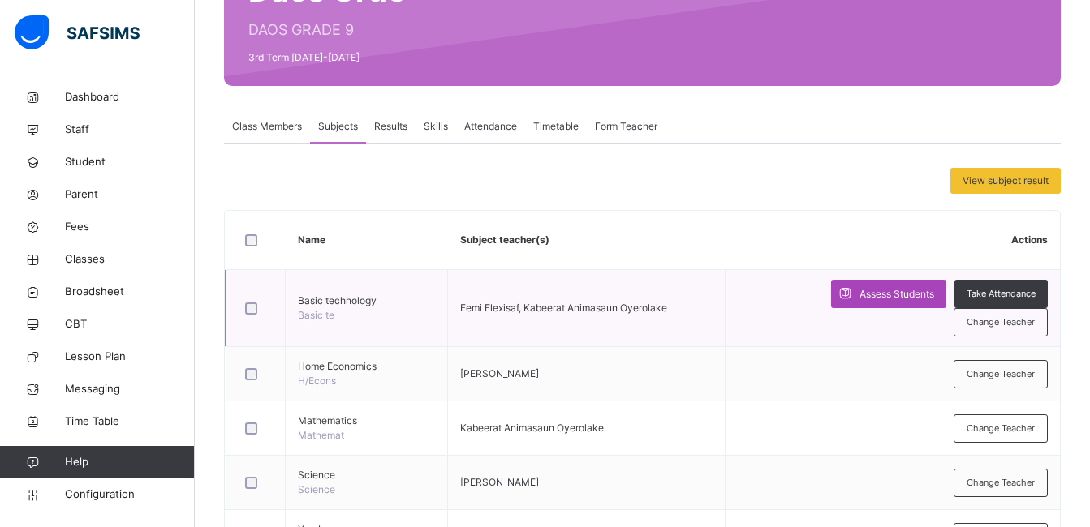
click at [896, 289] on span "Assess Students" at bounding box center [896, 294] width 75 height 15
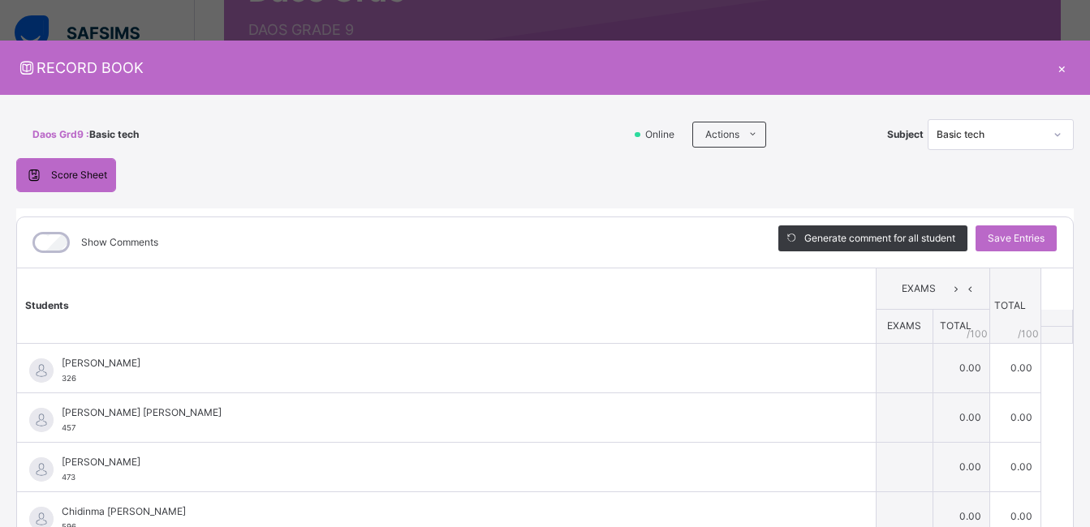
click at [450, 214] on div "Show Comments Generate comment for all student Save Entries Class Level: Daos G…" at bounding box center [544, 445] width 1057 height 474
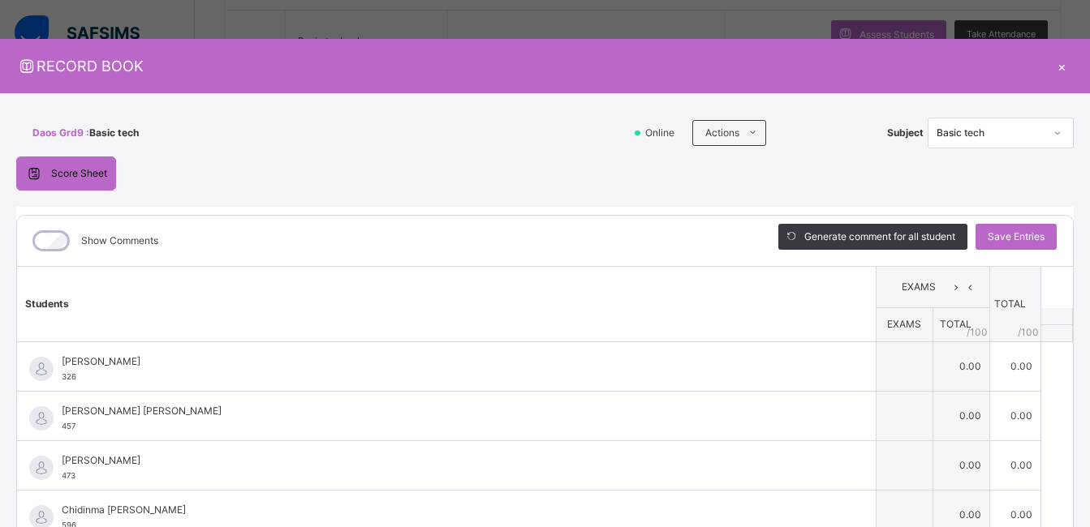
scroll to position [0, 0]
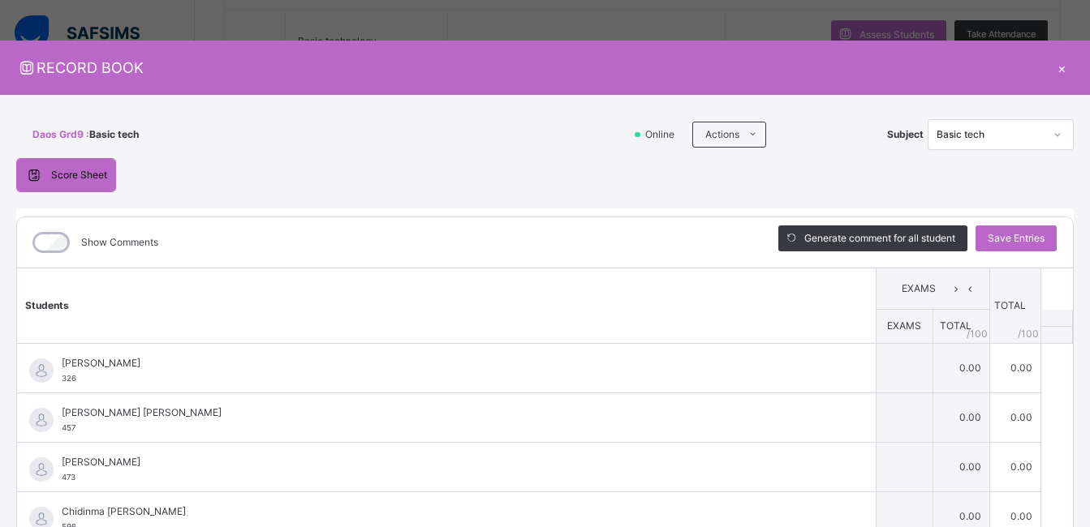
click at [1051, 69] on div "×" at bounding box center [1061, 68] width 24 height 22
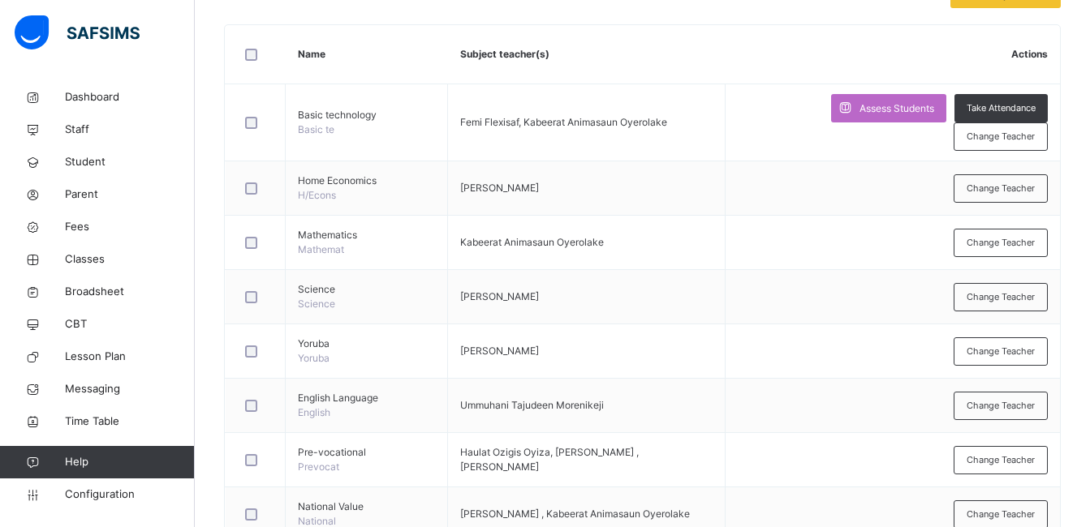
scroll to position [357, 0]
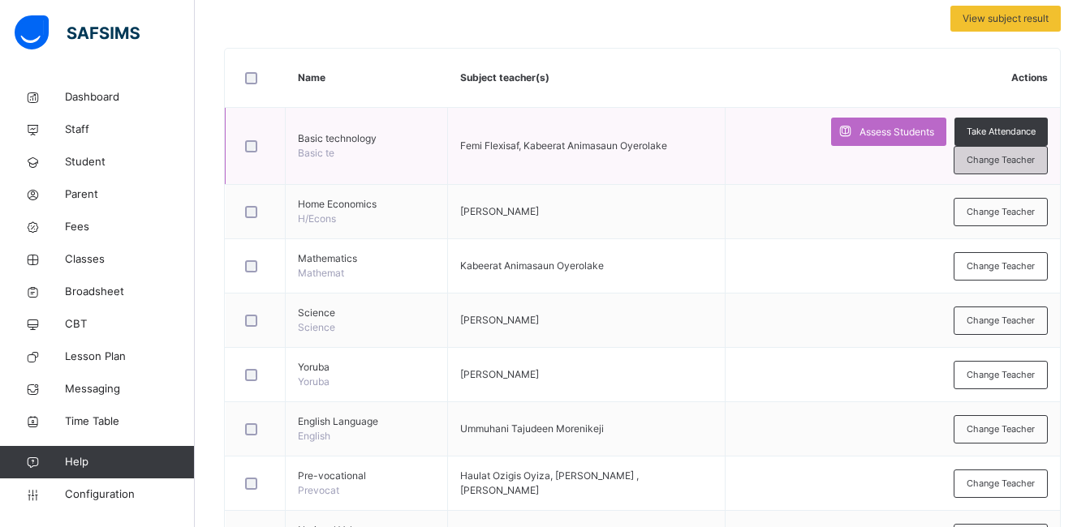
click at [1004, 157] on span "Change Teacher" at bounding box center [1000, 160] width 68 height 14
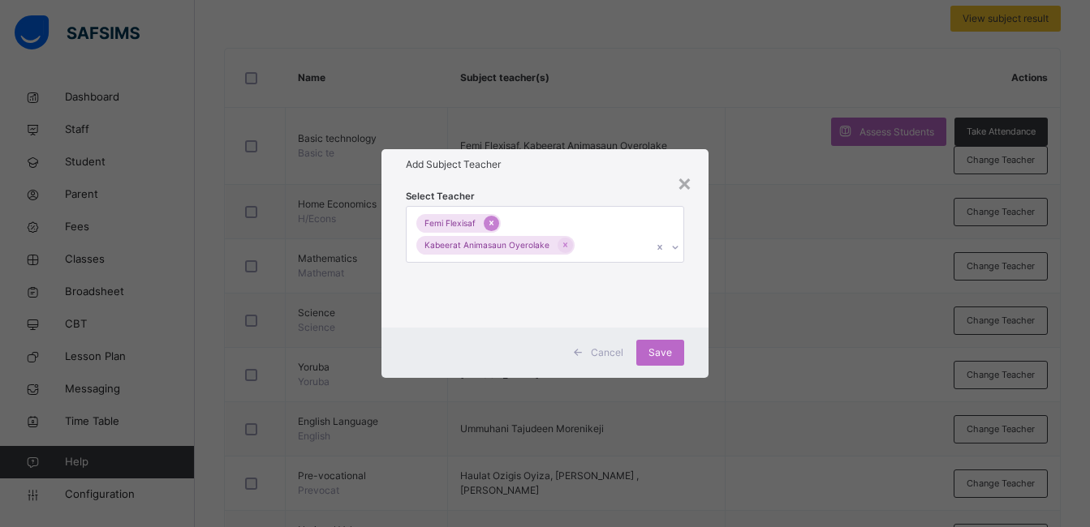
click at [488, 223] on icon at bounding box center [491, 222] width 9 height 11
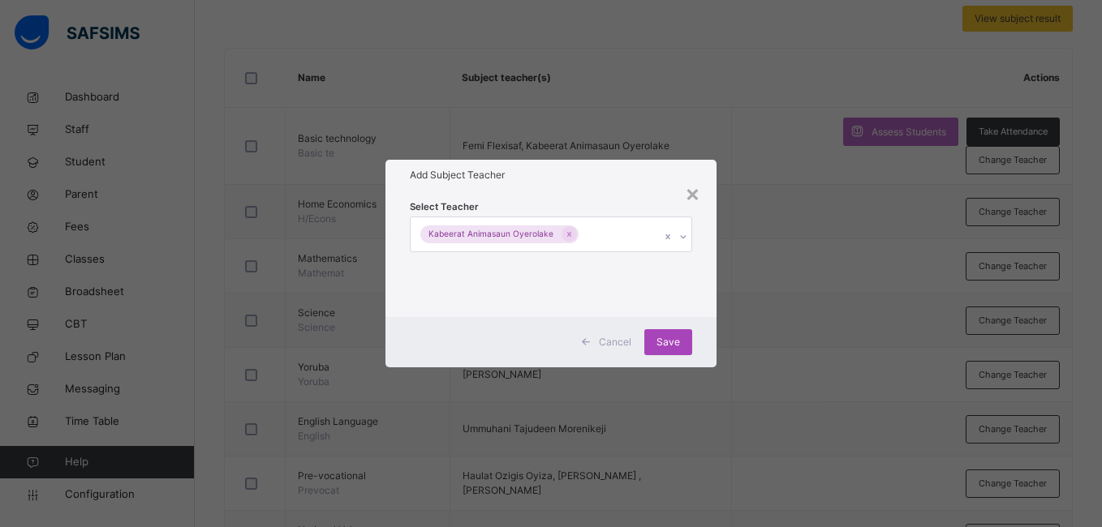
click at [671, 337] on span "Save" at bounding box center [668, 342] width 24 height 15
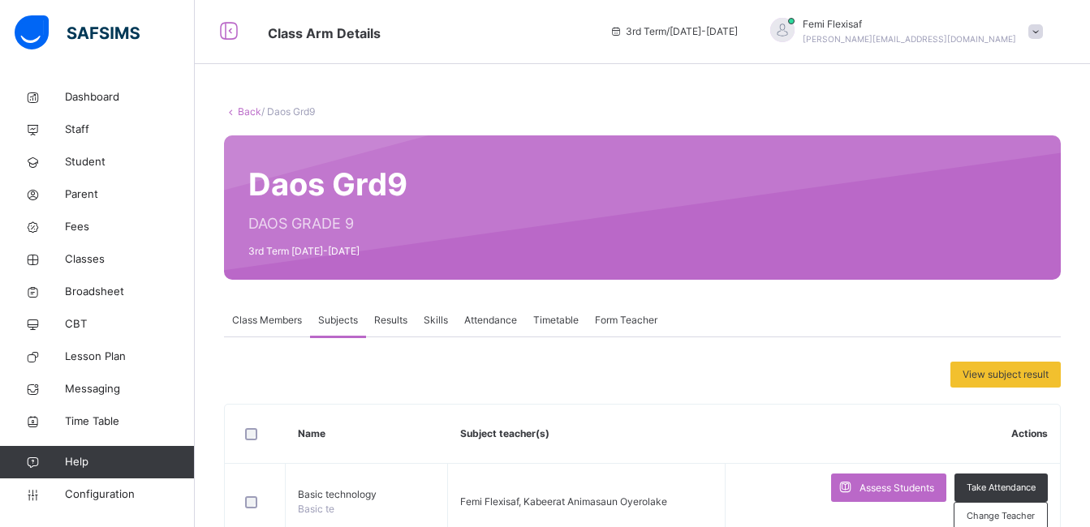
scroll to position [0, 0]
